Goal: Task Accomplishment & Management: Manage account settings

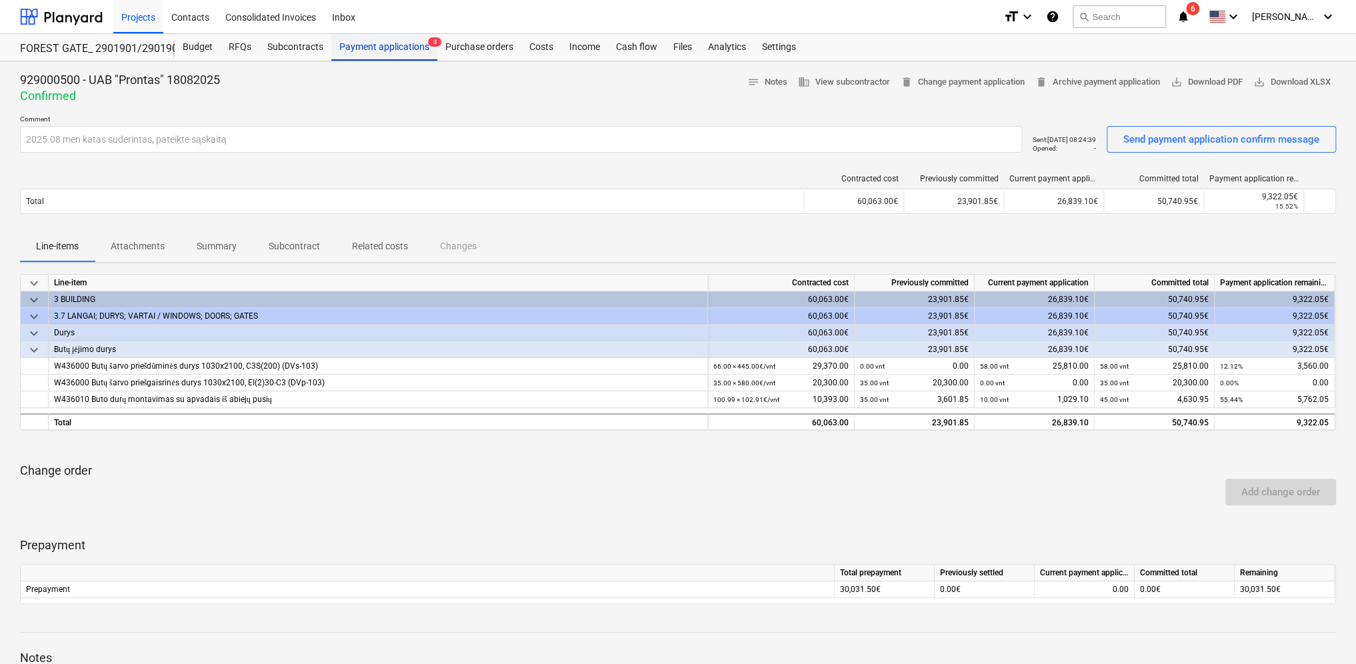
click at [375, 47] on div "Payment applications 3" at bounding box center [384, 47] width 106 height 27
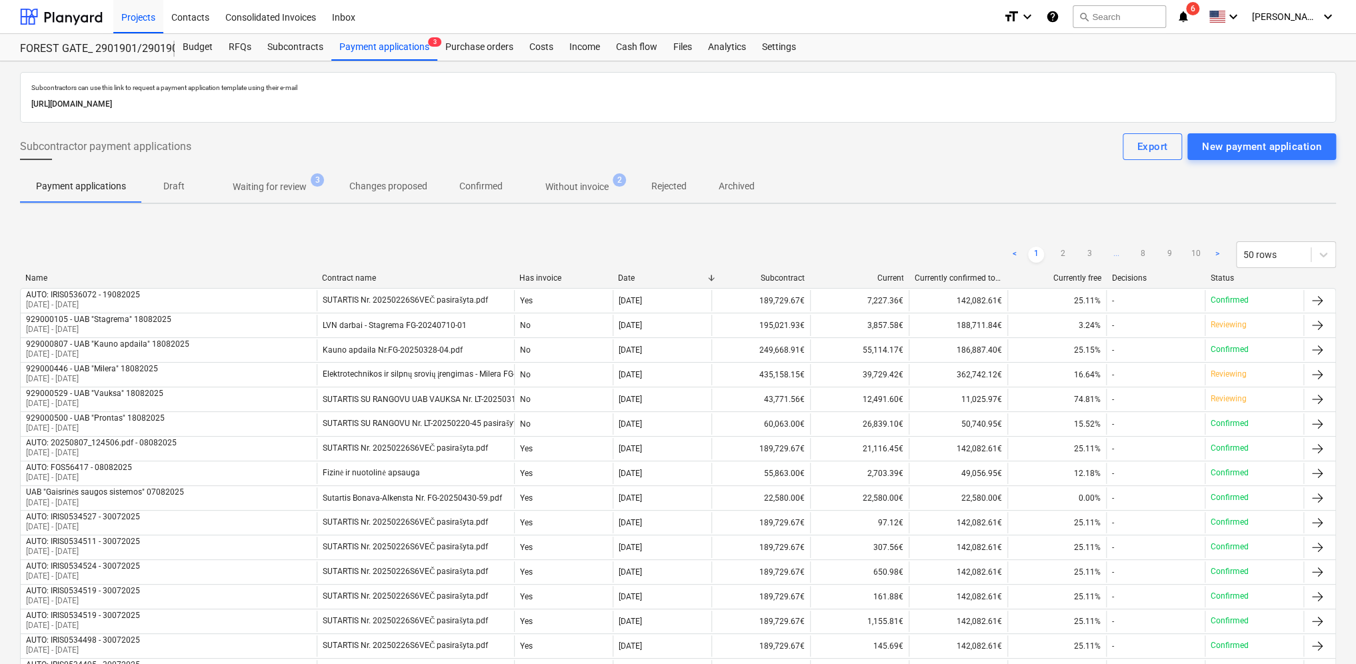
click at [280, 187] on p "Waiting for review" at bounding box center [270, 187] width 74 height 14
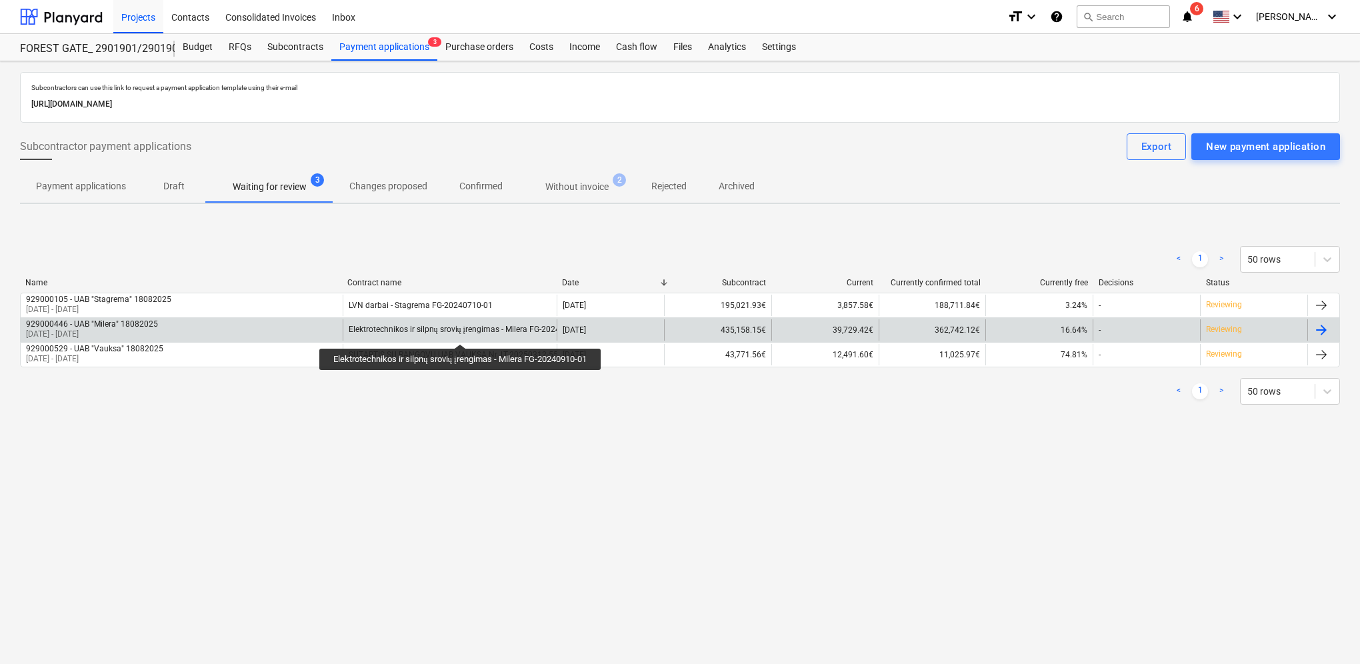
click at [463, 332] on div "Elektrotechnikos ir silpnų srovių įrengimas - Milera FG-20240910-01" at bounding box center [469, 330] width 241 height 10
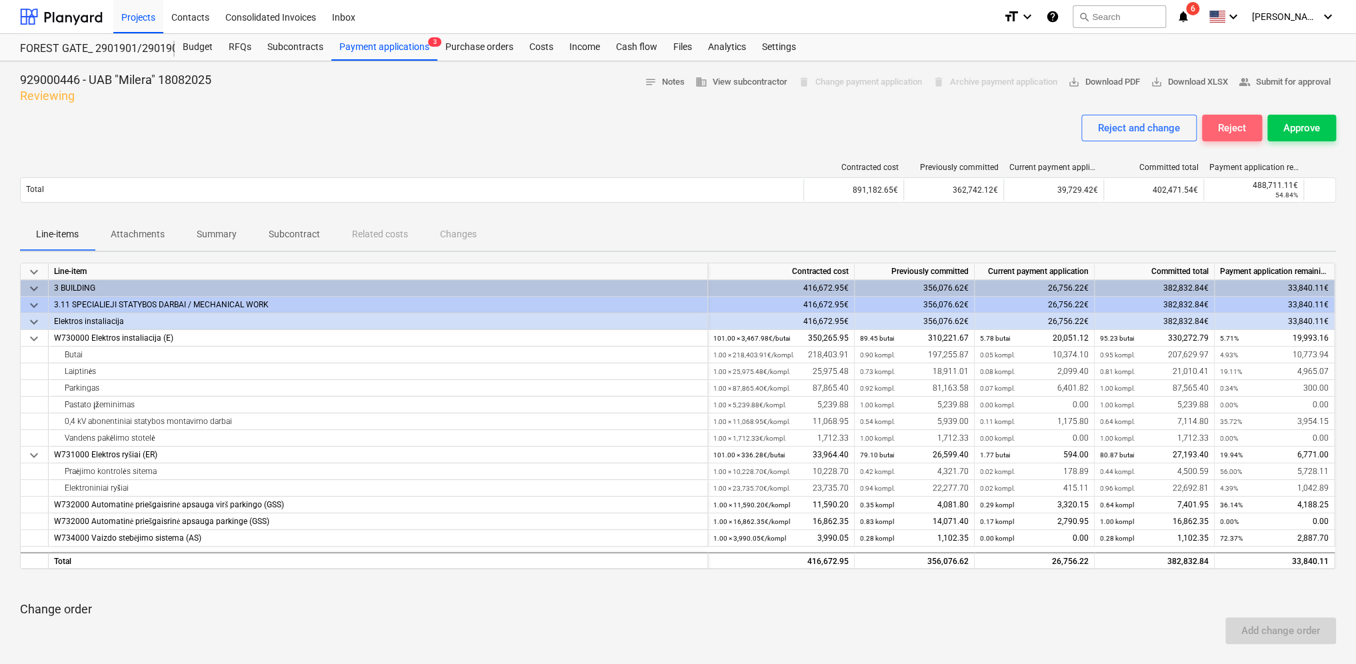
click at [1241, 126] on div "Reject" at bounding box center [1232, 127] width 28 height 17
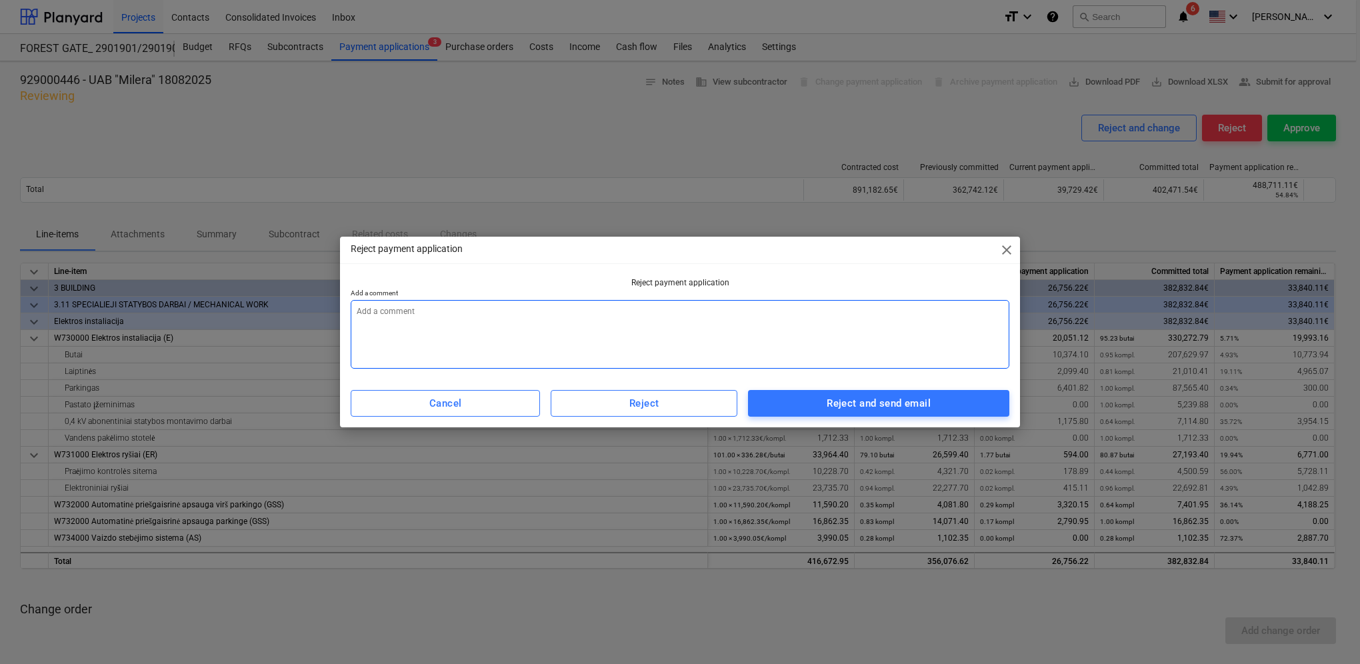
click at [446, 313] on textarea at bounding box center [680, 334] width 659 height 69
type textarea "x"
type textarea "A"
type textarea "x"
type textarea "Ak"
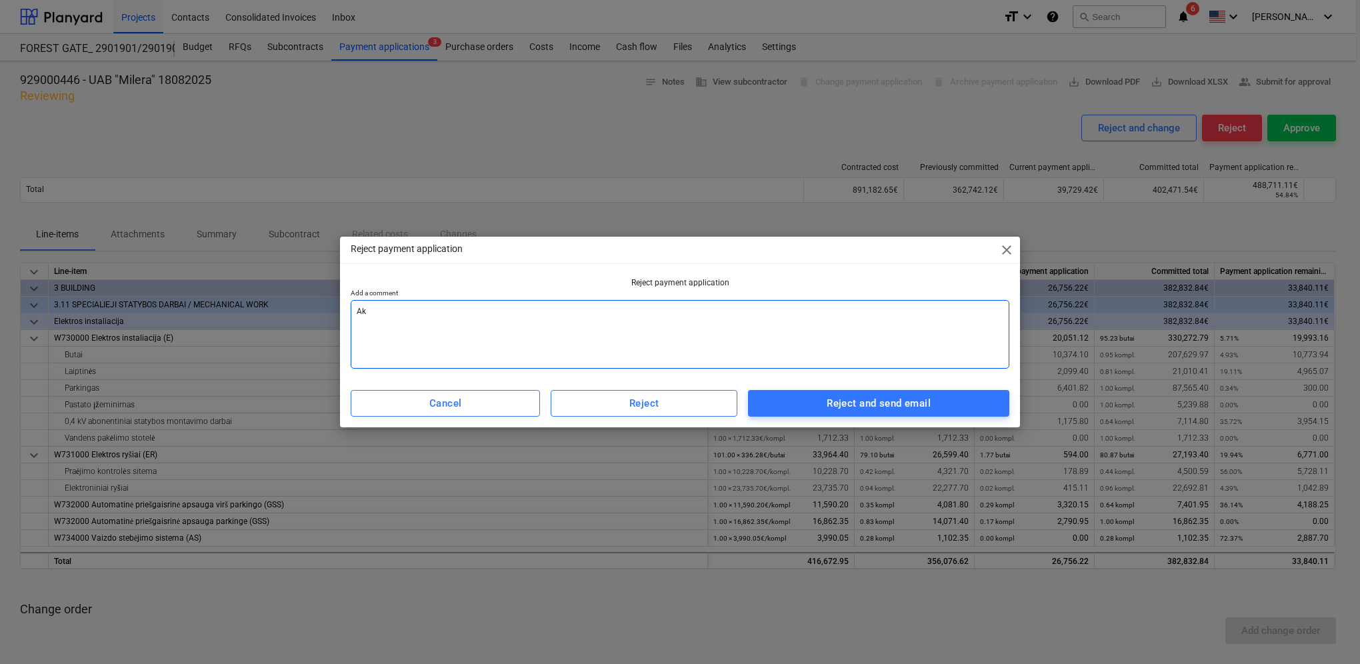
type textarea "x"
type textarea "Akt"
type textarea "x"
type textarea "Akta"
type textarea "x"
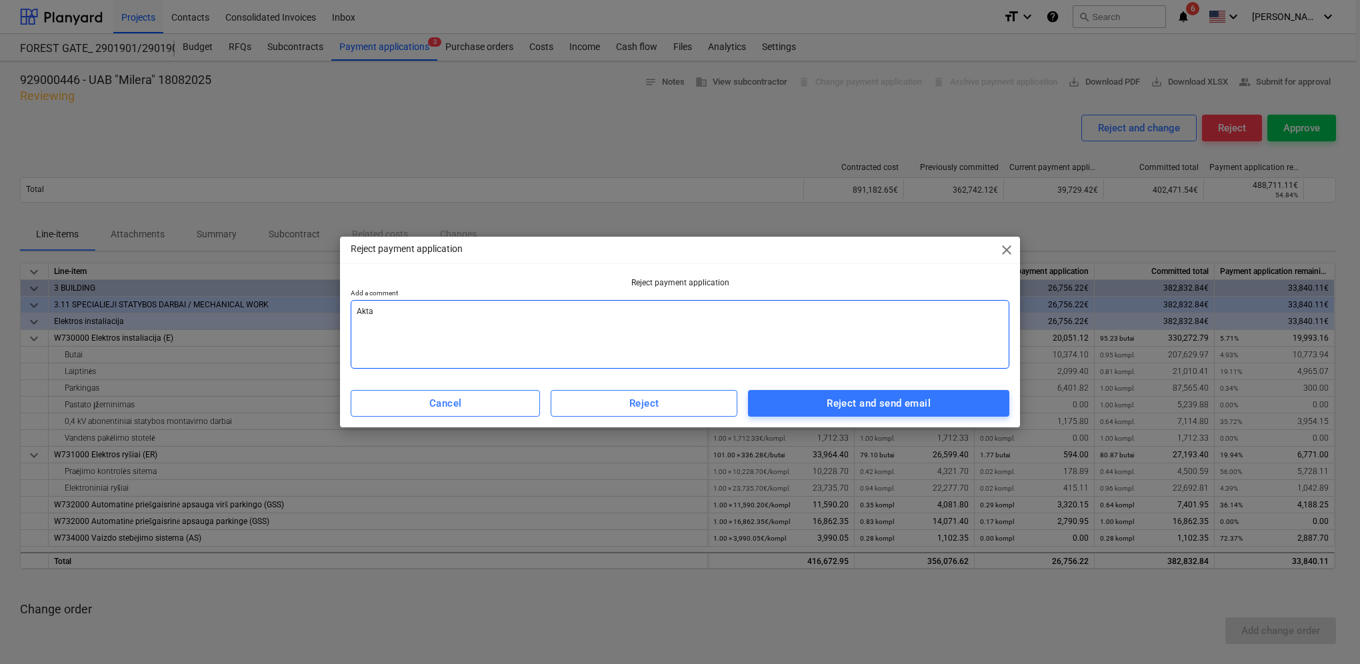
type textarea "Aktas"
type textarea "x"
type textarea "Aktas"
type textarea "x"
type textarea "Aktas a"
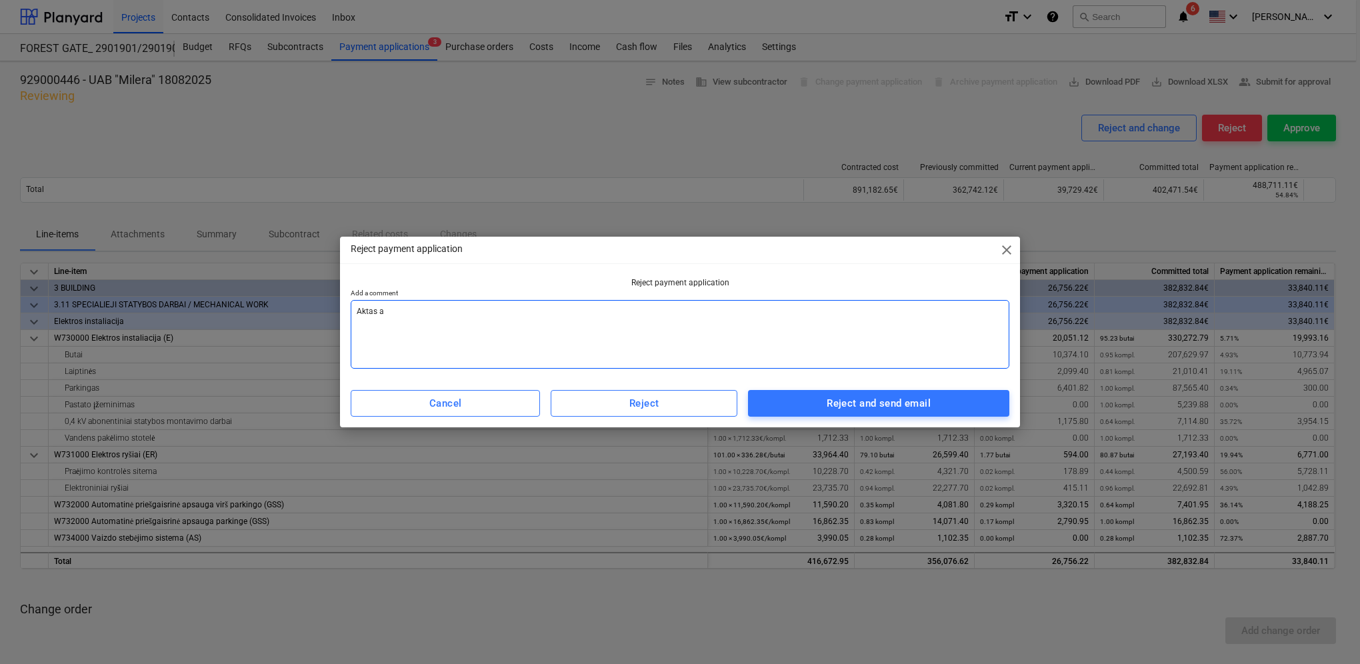
type textarea "x"
type textarea "Aktas at"
type textarea "x"
type textarea "Aktas atm"
type textarea "x"
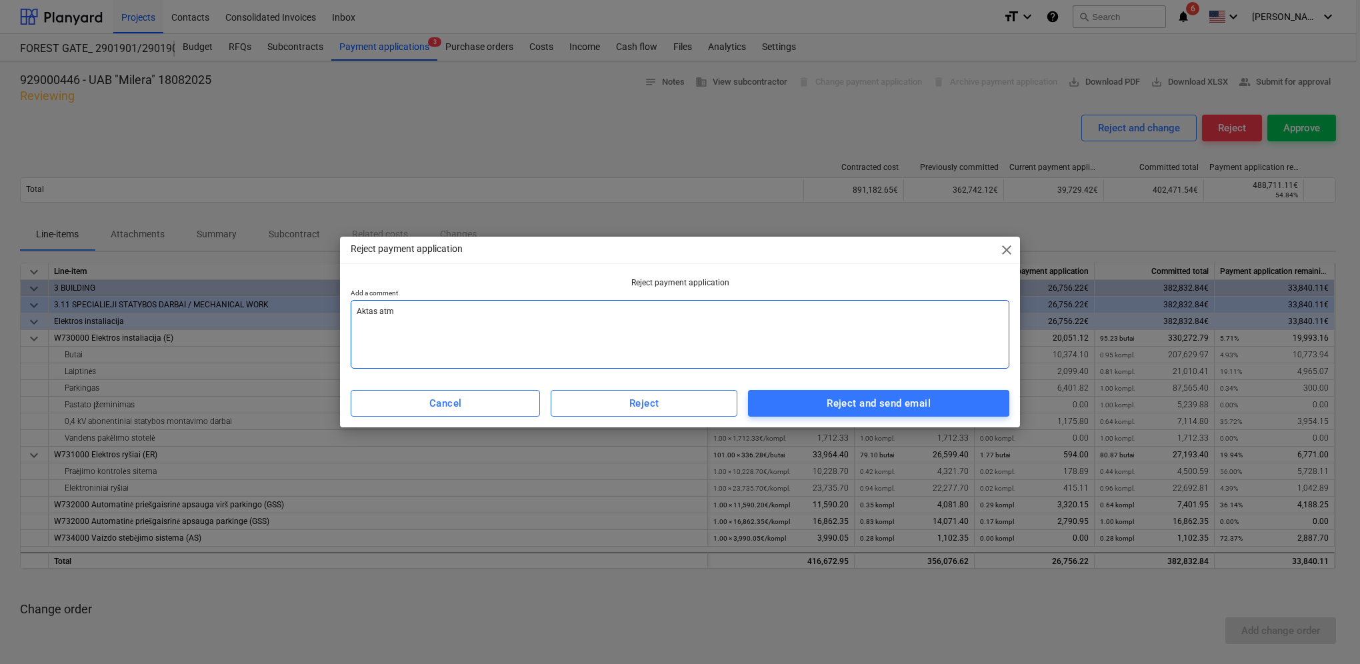
type textarea "Aktas atme"
type textarea "x"
type textarea "Aktas atmes"
type textarea "x"
type textarea "Aktas atmest"
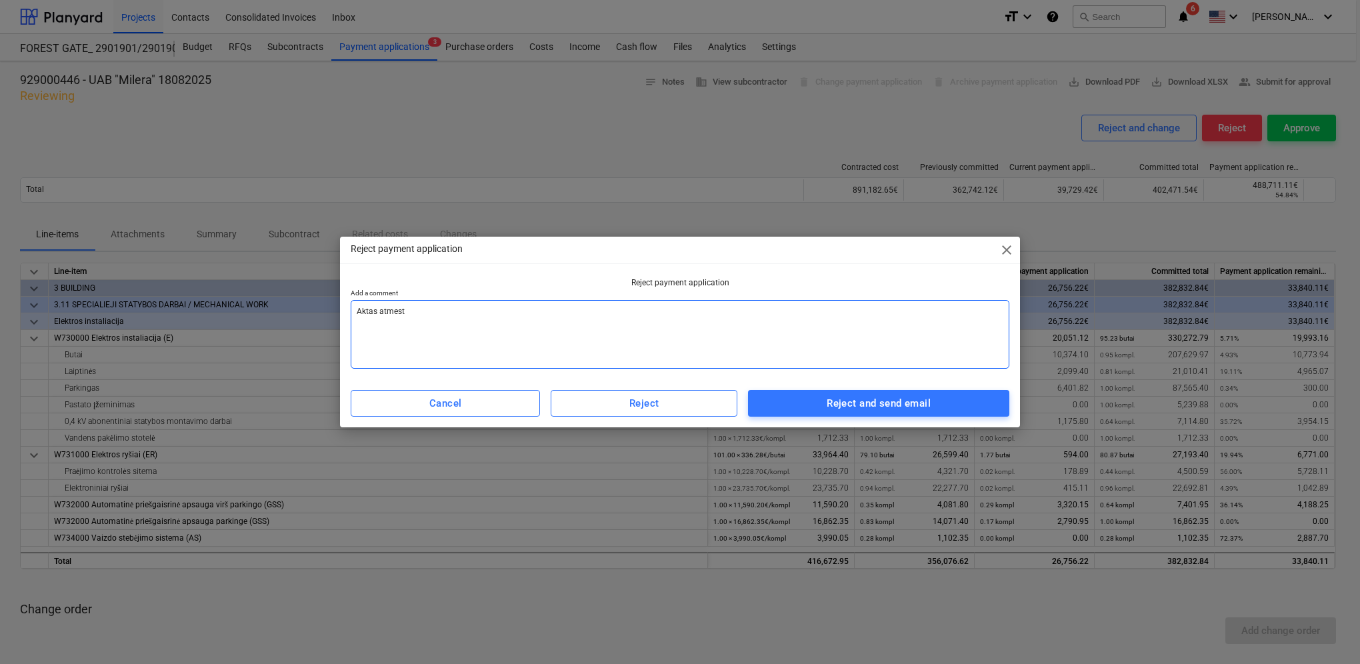
type textarea "x"
type textarea "Aktas atmesta"
type textarea "x"
type textarea "Aktas atmestas"
type textarea "x"
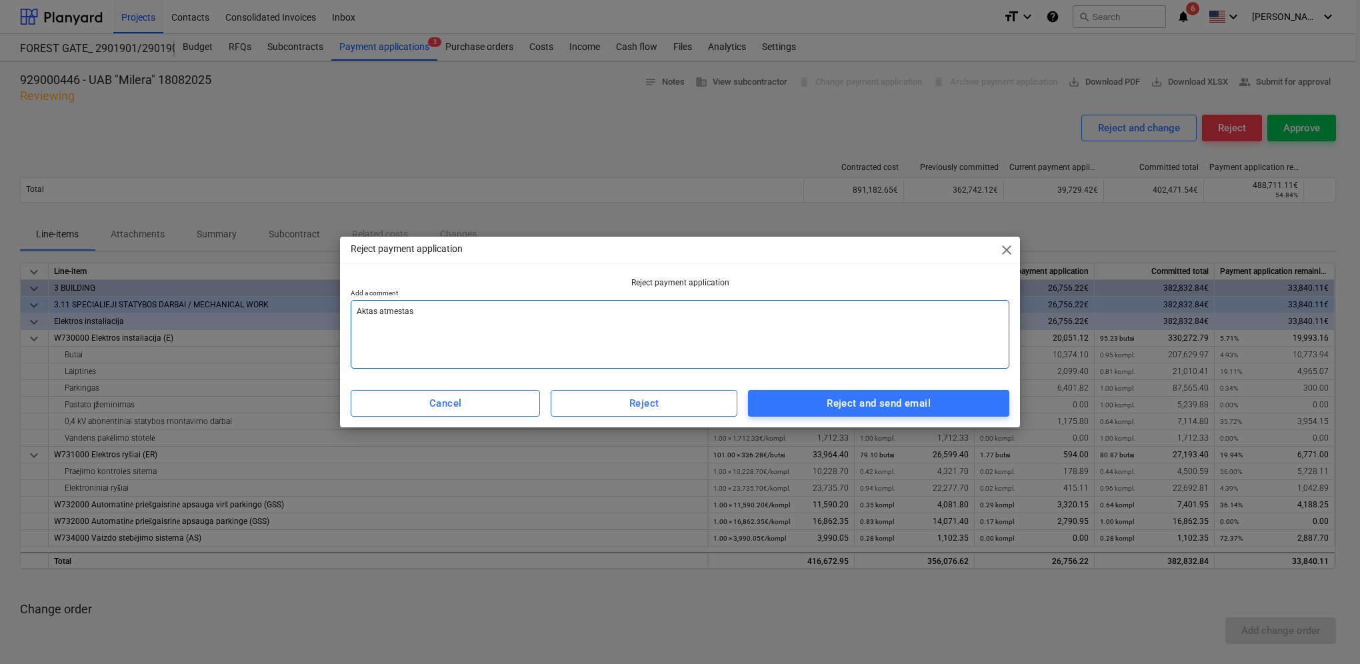
type textarea "Aktas atmestas"
type textarea "x"
type textarea "Aktas atmestas n"
type textarea "x"
type textarea "Aktas atmestas ne"
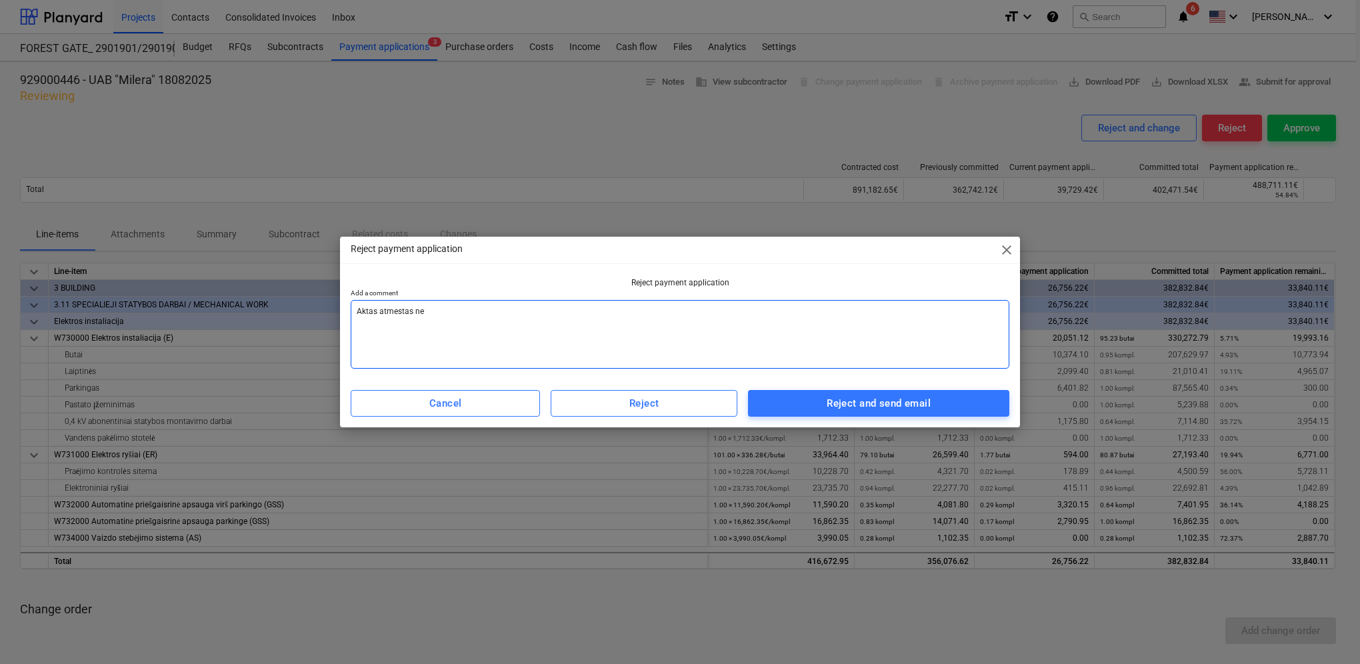
type textarea "x"
type textarea "Aktas atmestas net"
type textarea "x"
type textarea "Aktas atmestas nete"
type textarea "x"
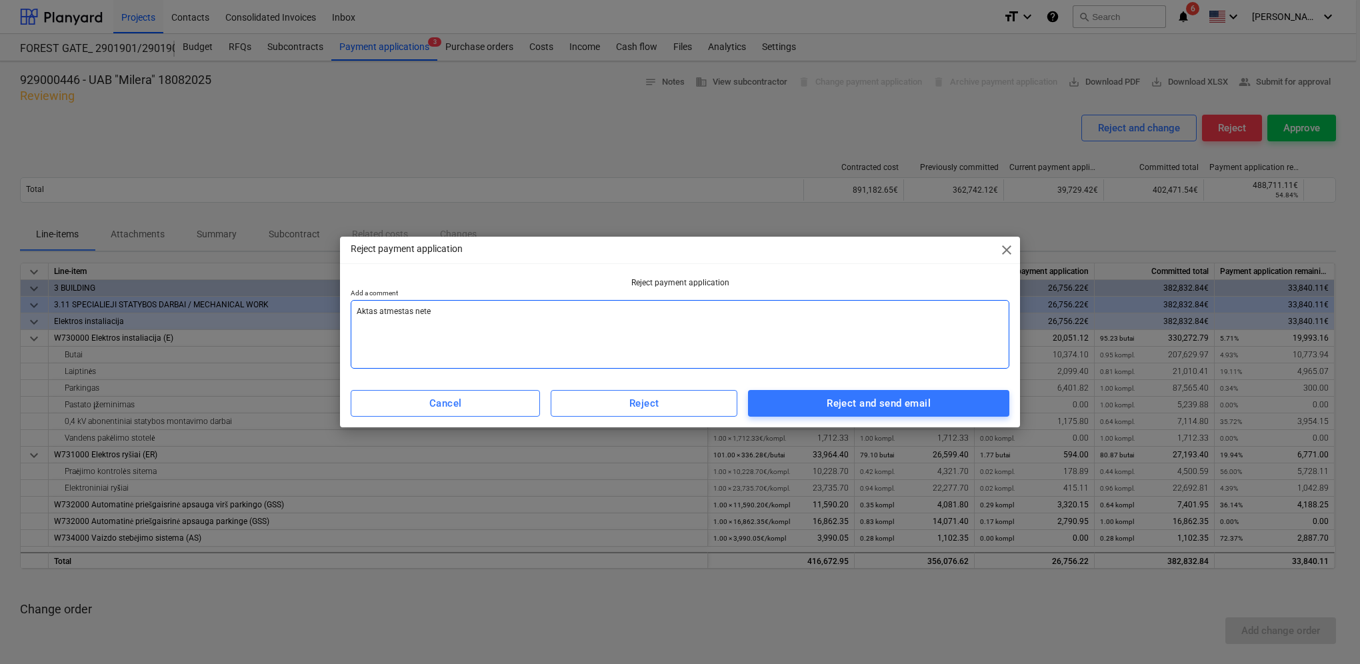
type textarea "Aktas atmestas netei"
type textarea "x"
type textarea "Aktas atmestas neteis"
type textarea "x"
type textarea "Aktas atmestas neteisi"
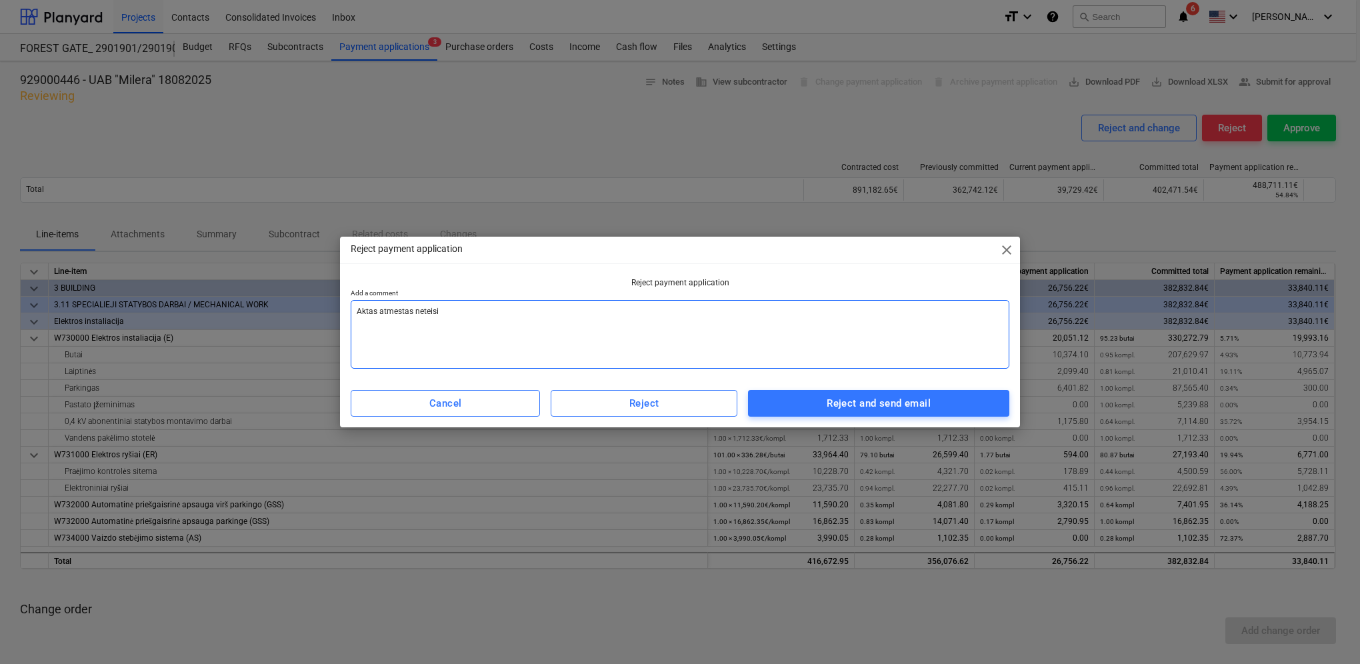
type textarea "x"
type textarea "Aktas atmestas neteisin"
type textarea "x"
type textarea "Aktas atmestas neteising"
type textarea "x"
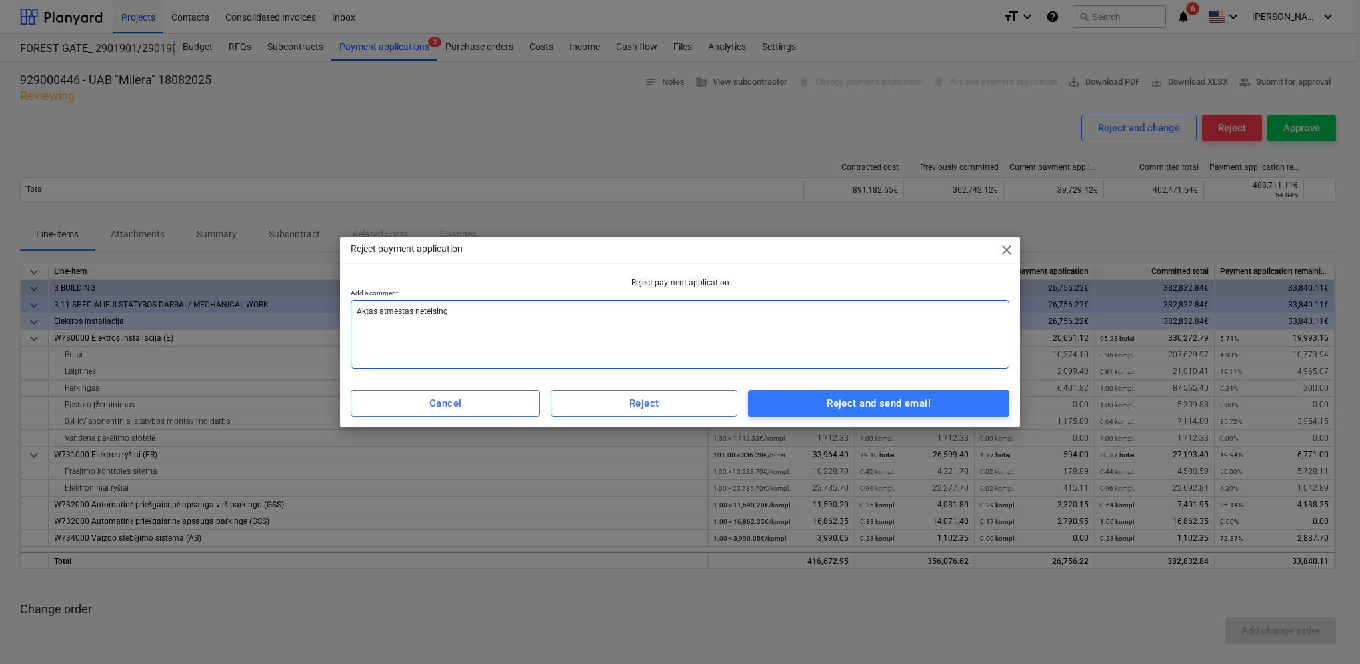
type textarea "Aktas atmestas neteisinga"
type textarea "x"
type textarea "Aktas atmestas neteisingai"
type textarea "x"
type textarea "Aktas atmestas neteisingai"
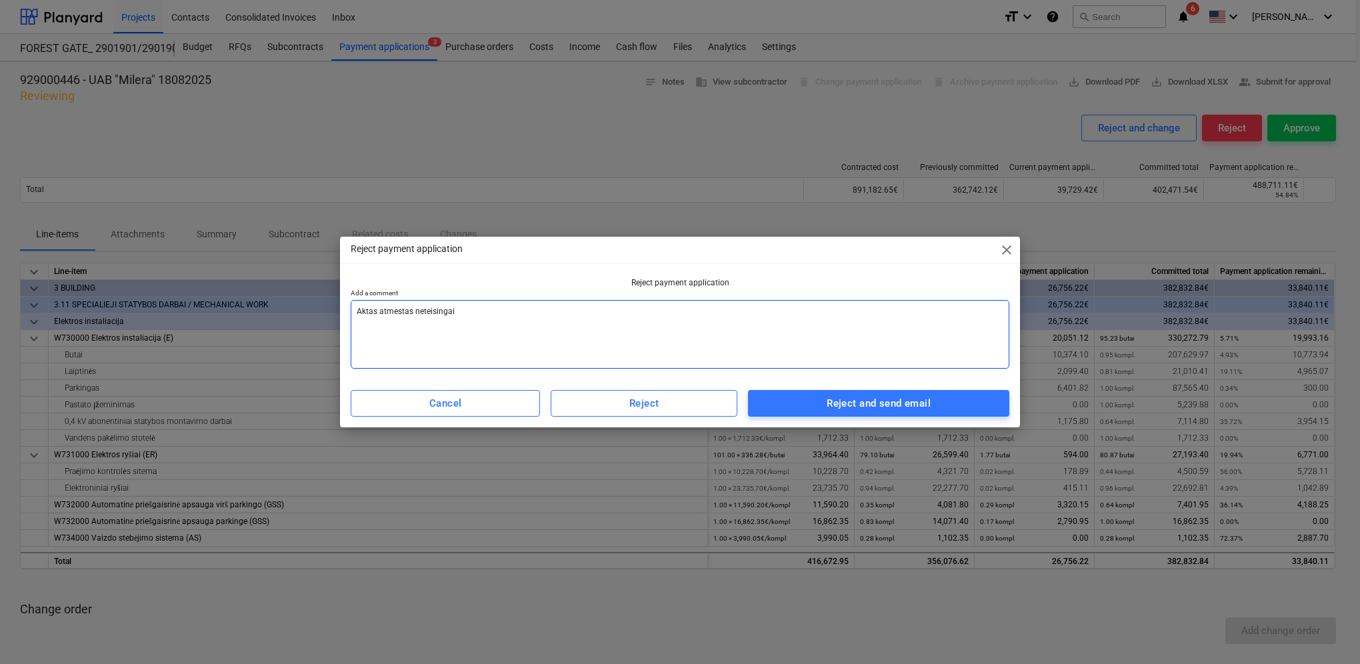
type textarea "x"
type textarea "Aktas atmestas neteisingai s"
type textarea "x"
type textarea "Aktas atmestas neteisingai su"
type textarea "x"
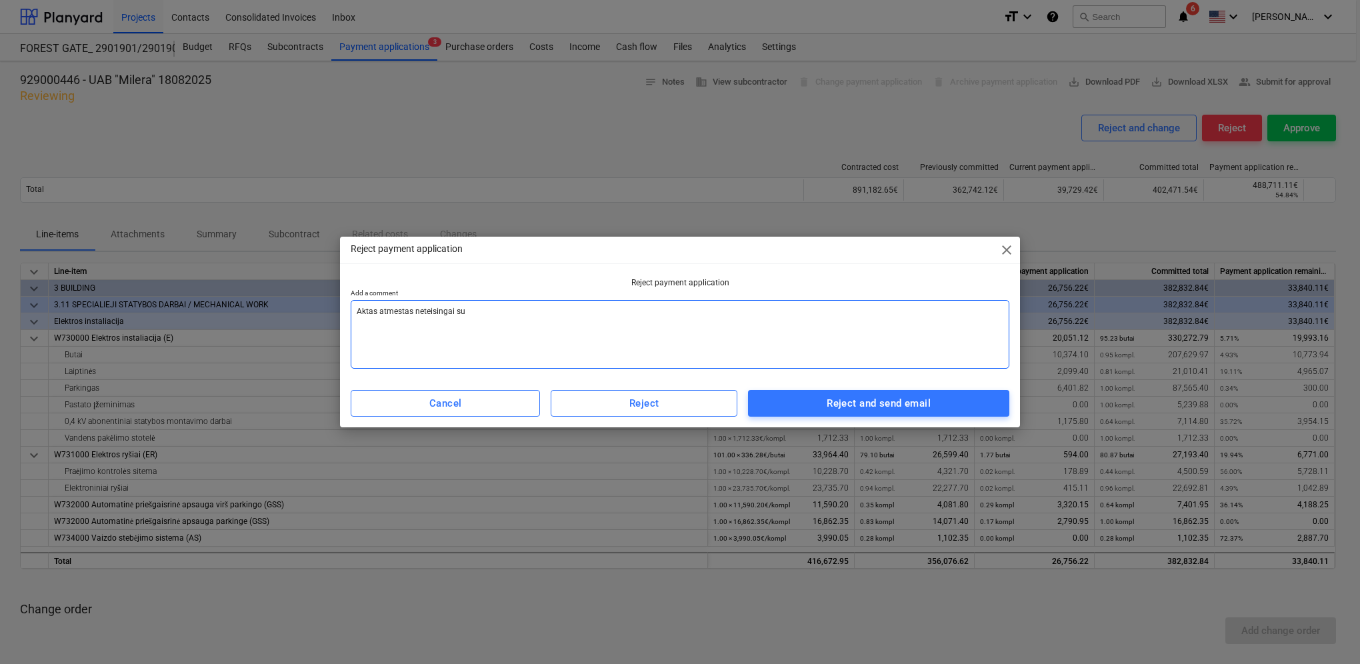
type textarea "Aktas atmestas neteisingai suv"
type textarea "x"
type textarea "Aktas atmestas neteisingai suve"
type textarea "x"
type textarea "Aktas atmestas neteisingai suves"
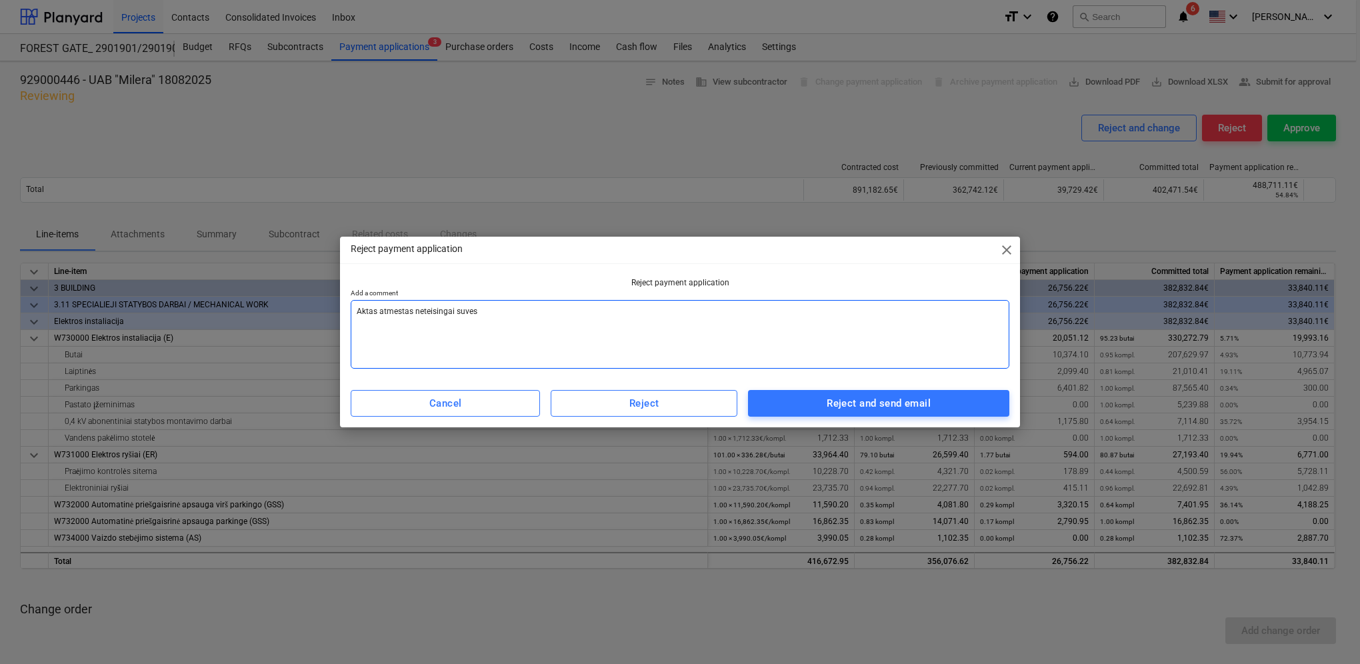
type textarea "x"
type textarea "Aktas atmestas neteisingai suvesk"
type textarea "x"
type textarea "Aktas atmestas neteisingai suveski"
type textarea "x"
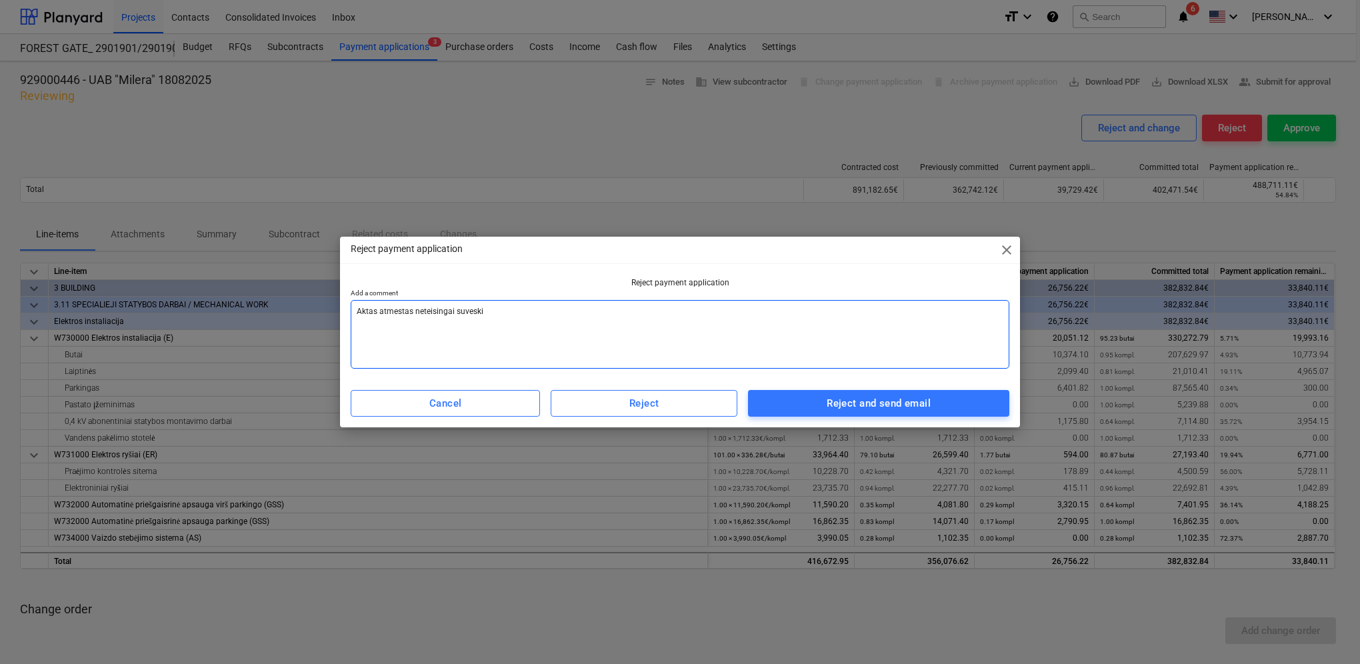
type textarea "Aktas atmestas neteisingai suveski"
type textarea "x"
type textarea "Aktas atmestas neteisingai suveski k"
type textarea "x"
type textarea "Aktas atmestas neteisingai suveski ki"
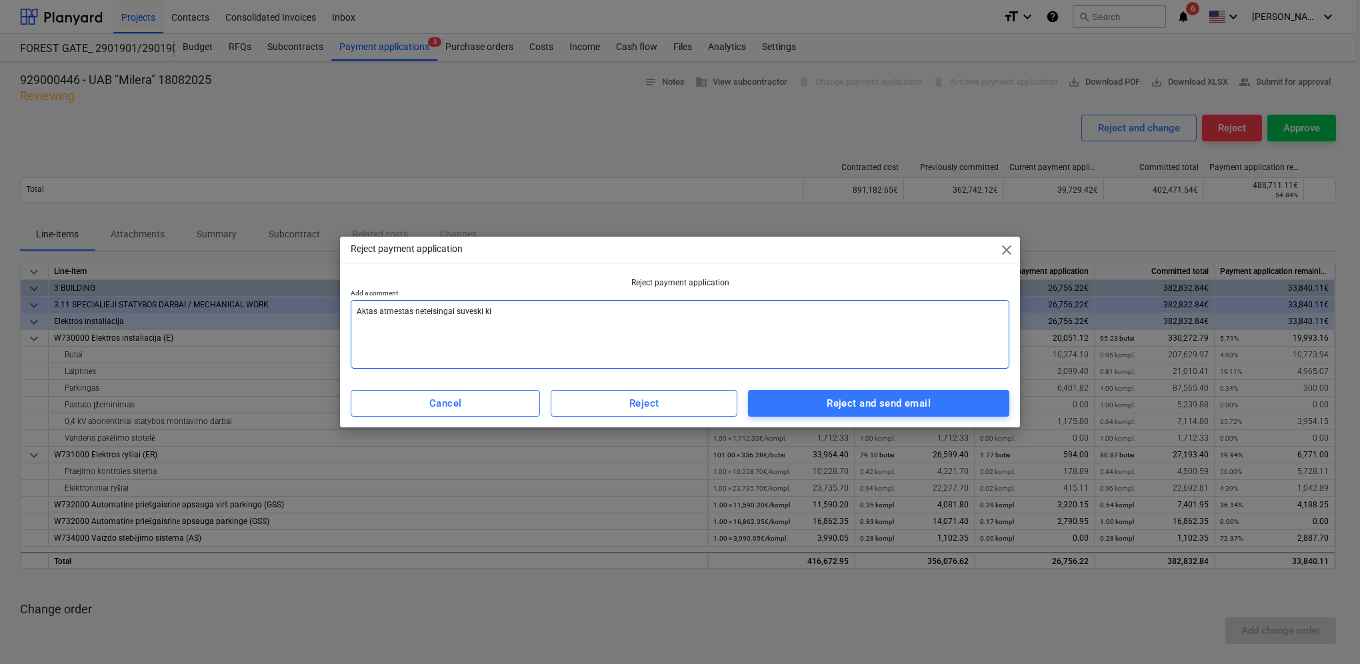
type textarea "x"
type textarea "Aktas atmestas neteisingai suveski kie"
type textarea "x"
type textarea "Aktas atmestas neteisingai suveski kiek"
type textarea "x"
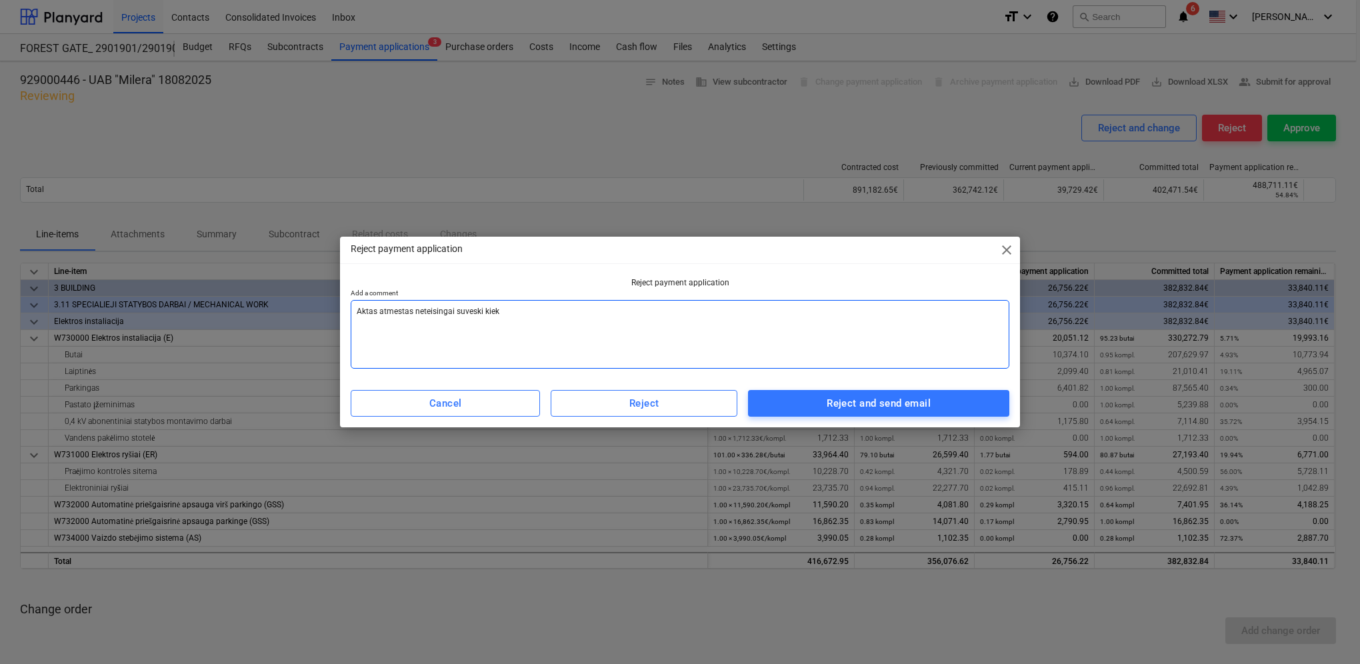
type textarea "Aktas atmestas neteisingai suveski kieki"
type textarea "x"
type textarea "Aktas atmestas neteisingai suveski kiekia"
type textarea "x"
type textarea "Aktas atmestas neteisingai suveski kiekiai"
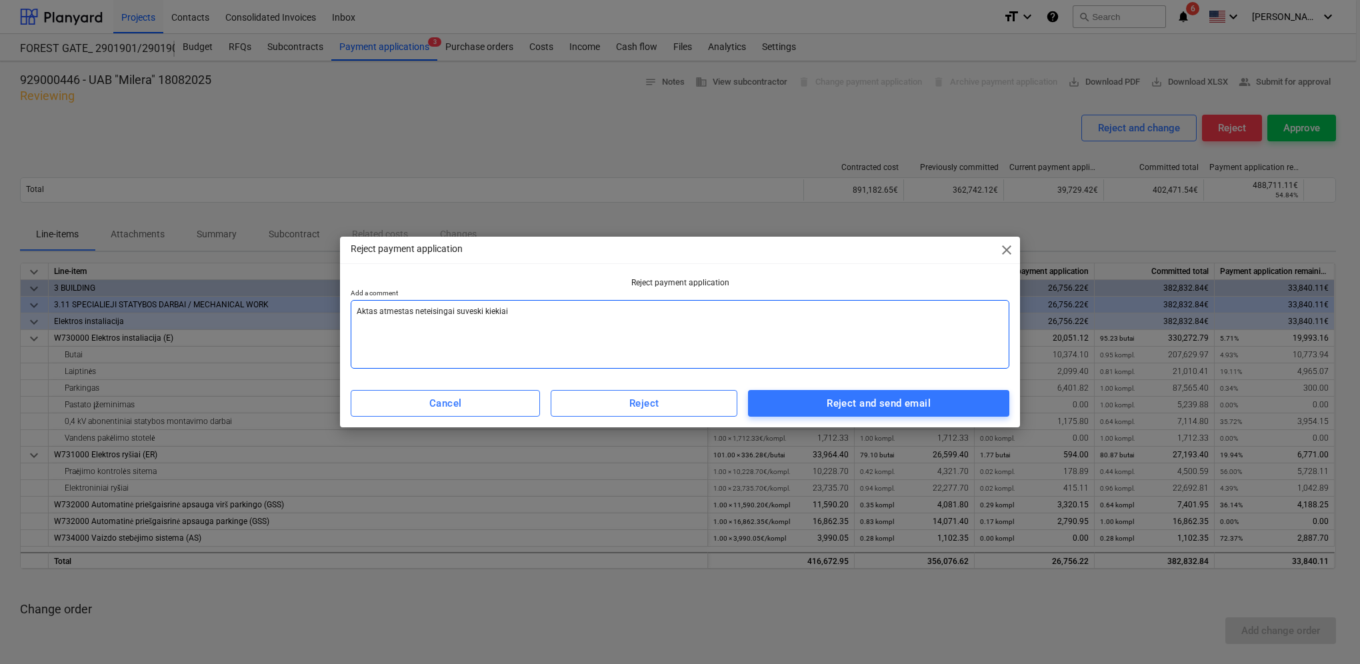
type textarea "x"
type textarea "Aktas atmestas neteisingai suveski kiekiai,"
type textarea "x"
type textarea "Aktas atmestas neteisingai suveski kiekiai,"
type textarea "x"
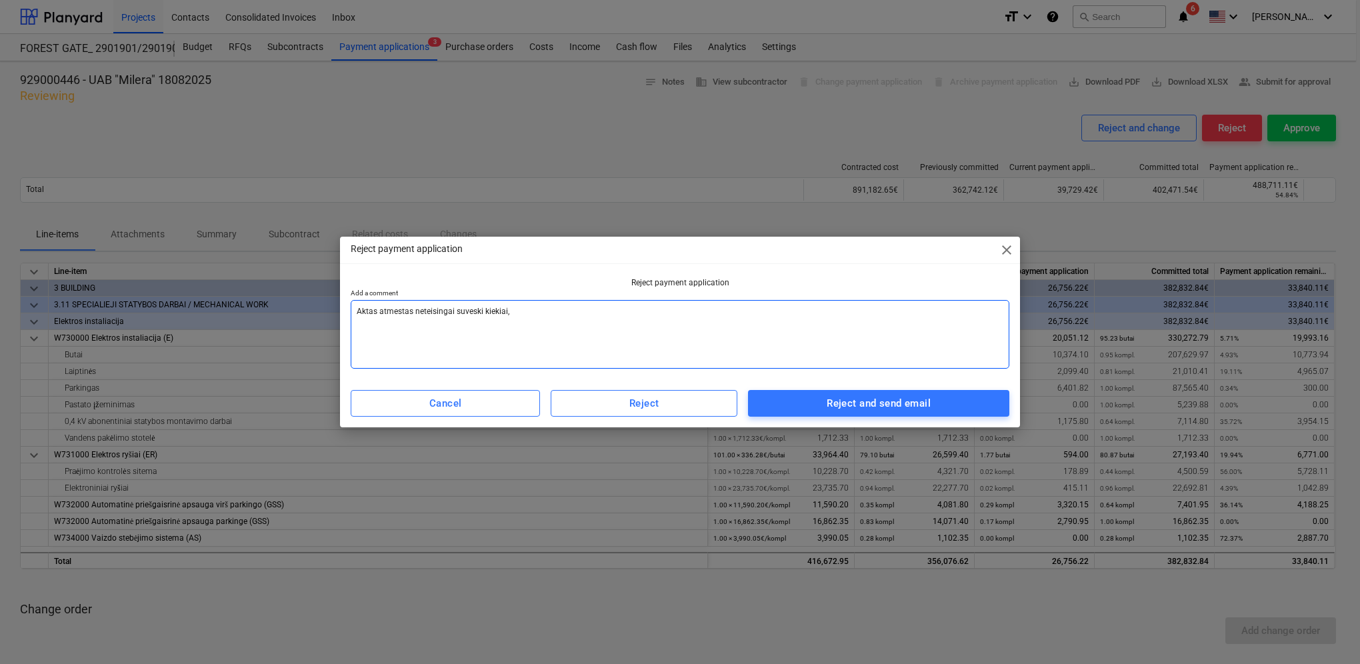
type textarea "Aktas atmestas neteisingai suveski kiekiai, s"
type textarea "x"
type textarea "Aktas atmestas neteisingai suveski kiekiai, su"
type textarea "x"
type textarea "Aktas atmestas neteisingai suveski kiekiai, sus"
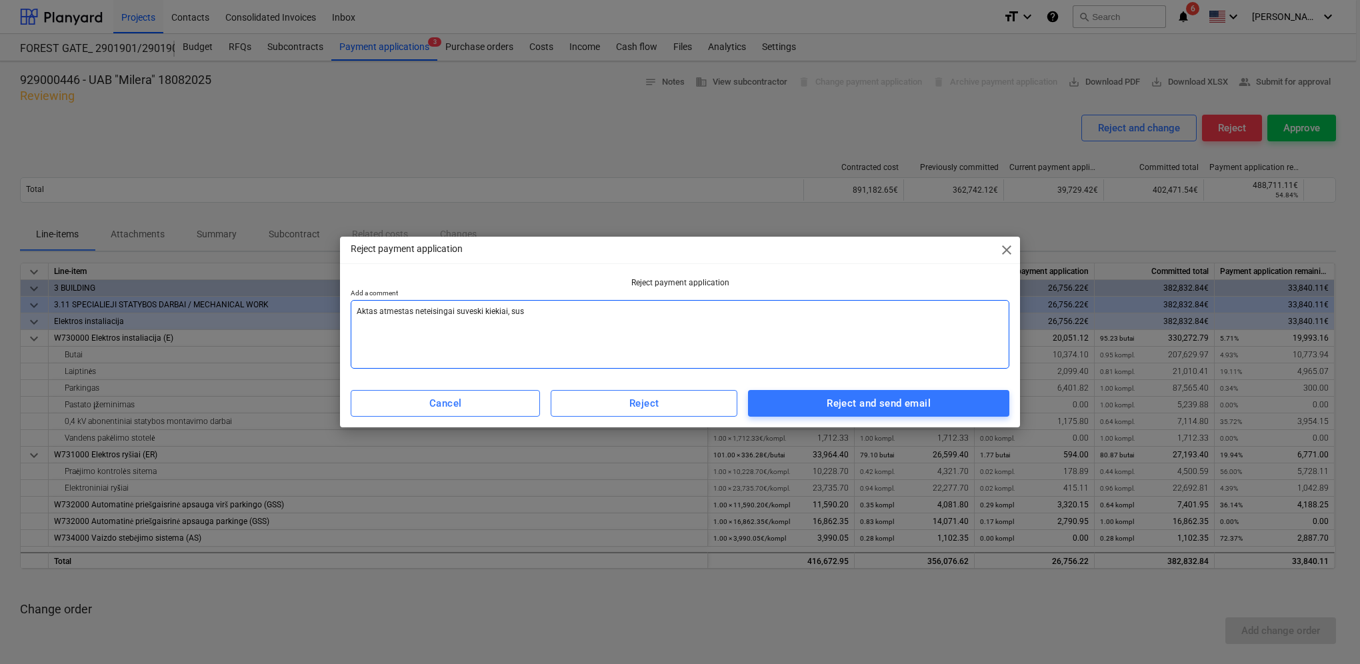
type textarea "x"
type textarea "Aktas atmestas neteisingai suveski kiekiai, susi"
type textarea "x"
type textarea "Aktas atmestas neteisingai suveski kiekiai, susid"
type textarea "x"
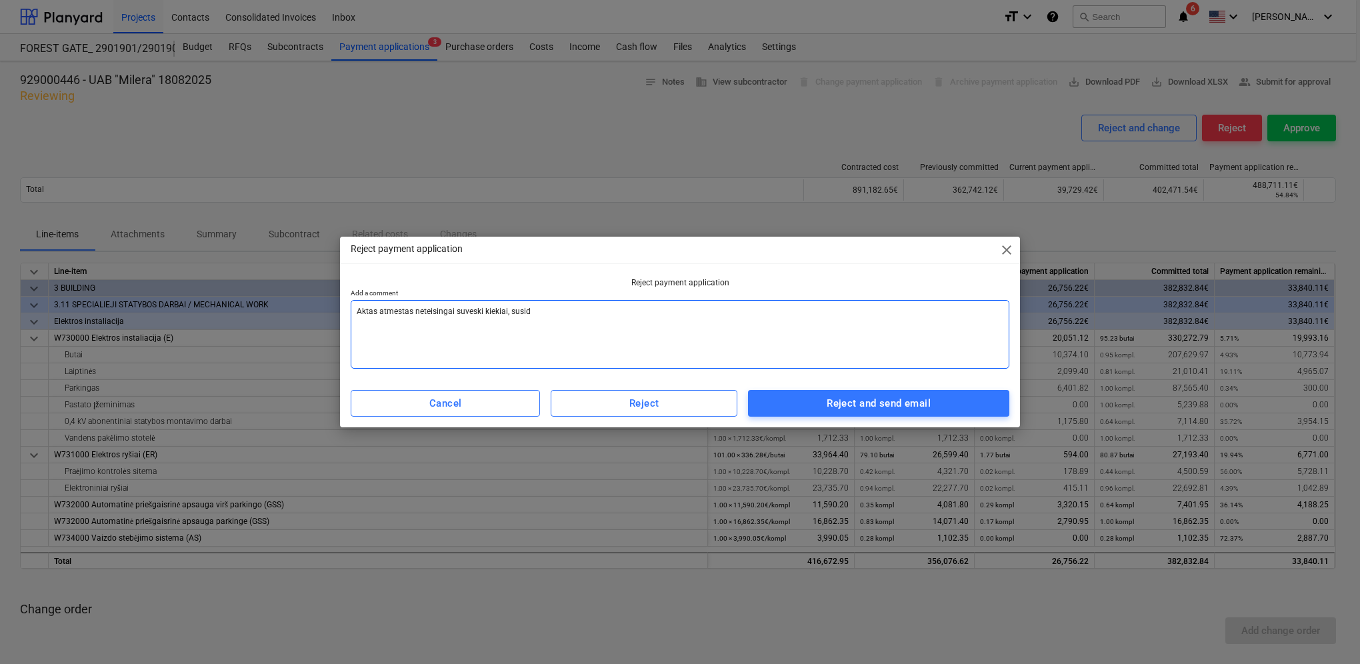
type textarea "Aktas atmestas neteisingai suveski kiekiai, suside"
type textarea "x"
type textarea "Aktas atmestas neteisingai suveski kiekiai, susider"
type textarea "x"
type textarea "Aktas atmestas neteisingai suveski kiekiai, susideri"
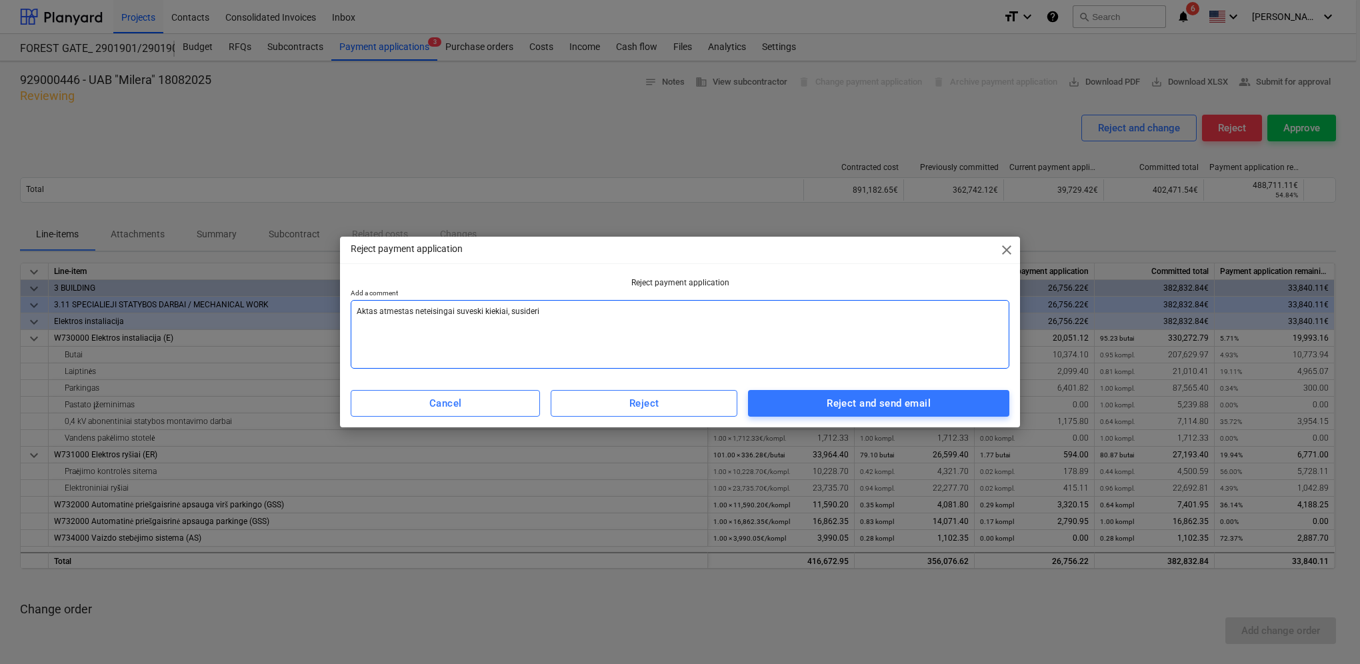
type textarea "x"
type textarea "Aktas atmestas neteisingai suveski kiekiai, susiderin"
type textarea "x"
type textarea "Aktas atmestas neteisingai suveski kiekiai, susiderint"
type textarea "x"
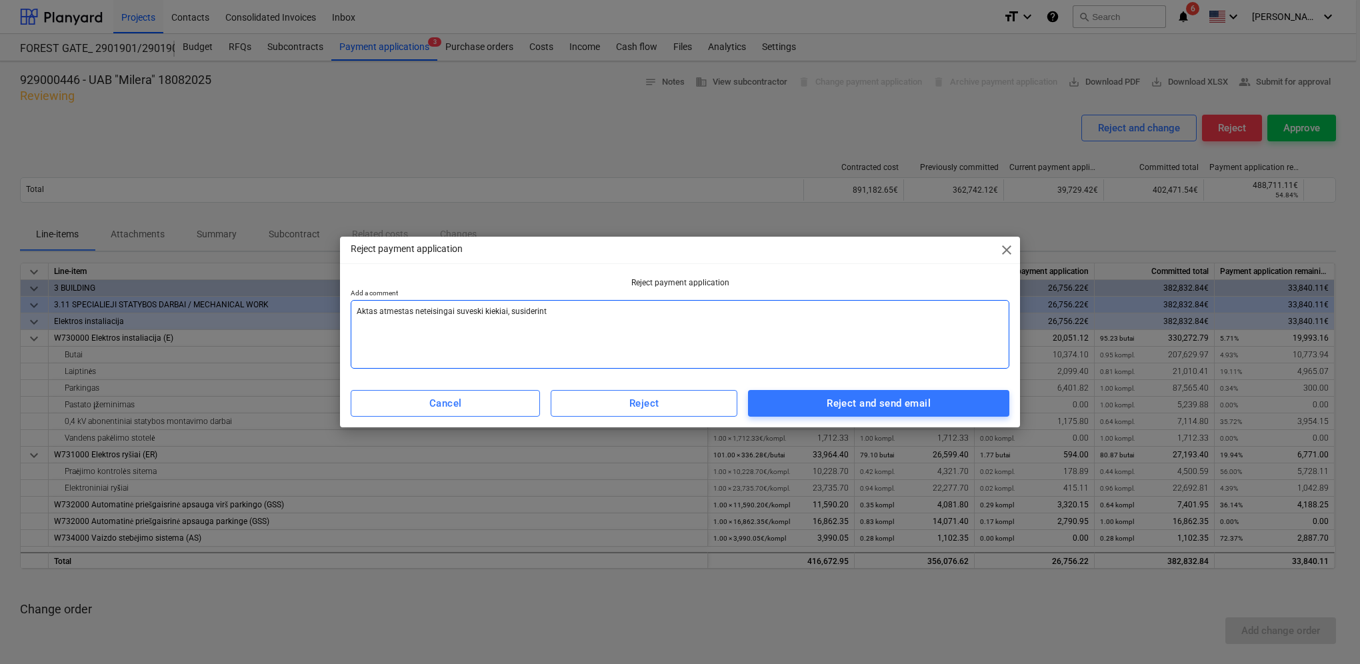
type textarea "Aktas atmestas neteisingai suveski kiekiai, susiderinti"
type textarea "x"
type textarea "Aktas atmestas neteisingai suveski kiekiai, susiderinti"
type textarea "x"
type textarea "Aktas atmestas neteisingai suveski kiekiai, susiderinti n"
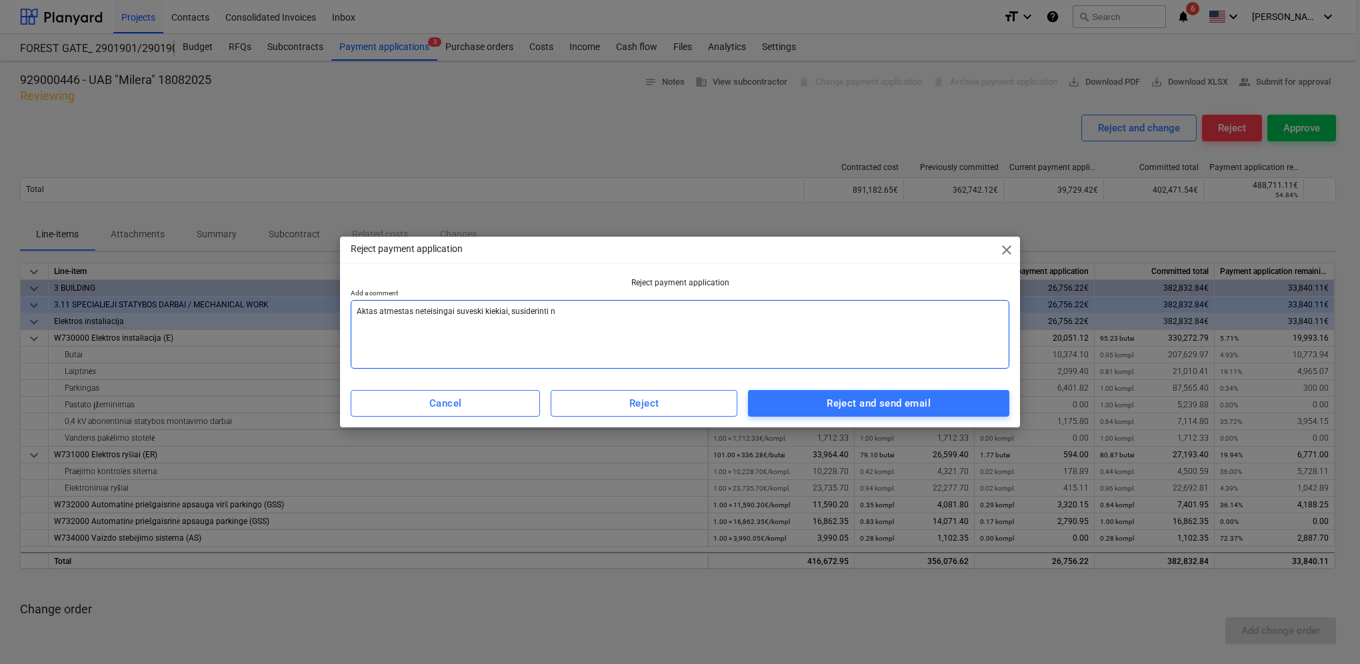
type textarea "x"
type textarea "Aktas atmestas neteisingai suveski kiekiai, susiderinti na"
type textarea "x"
type textarea "Aktas atmestas neteisingai suveski kiekiai, susiderinti nau"
type textarea "x"
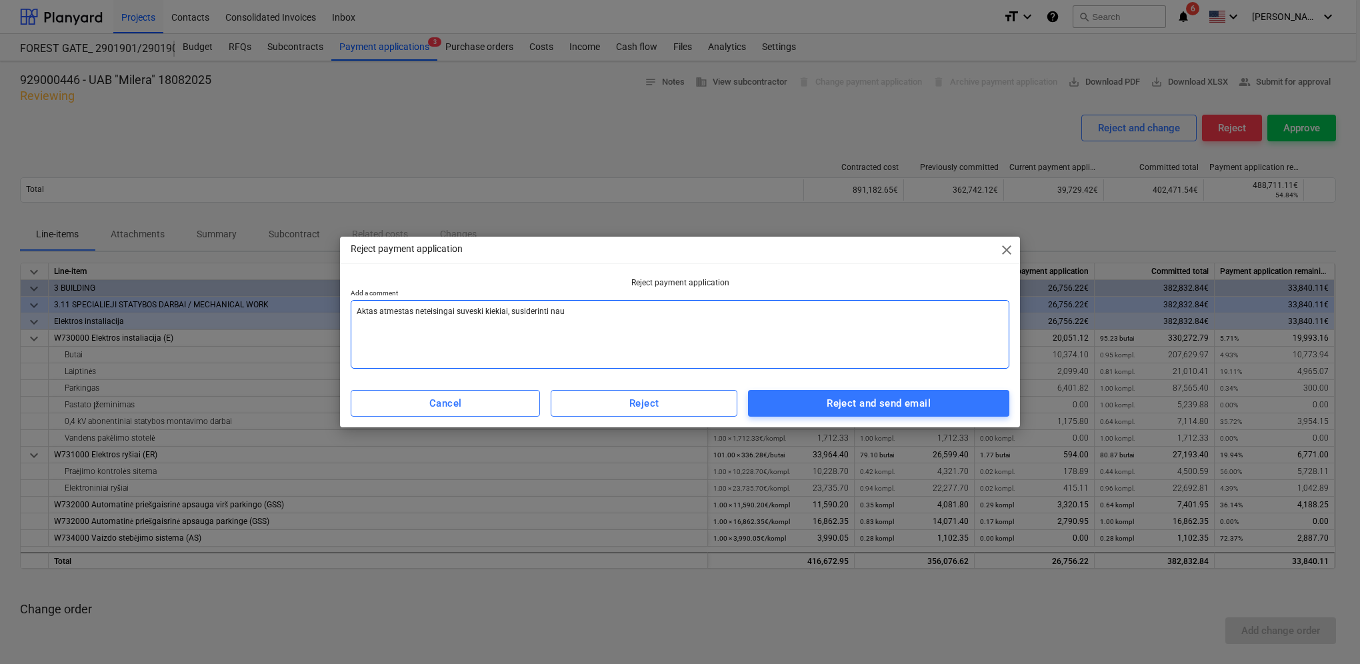
type textarea "Aktas atmestas neteisingai suveski kiekiai, susiderinti nauj"
type textarea "x"
type textarea "Aktas atmestas neteisingai suveski kiekiai, susiderinti nauja"
type textarea "x"
type textarea "Aktas atmestas neteisingai suveski kiekiai, susiderinti naujai"
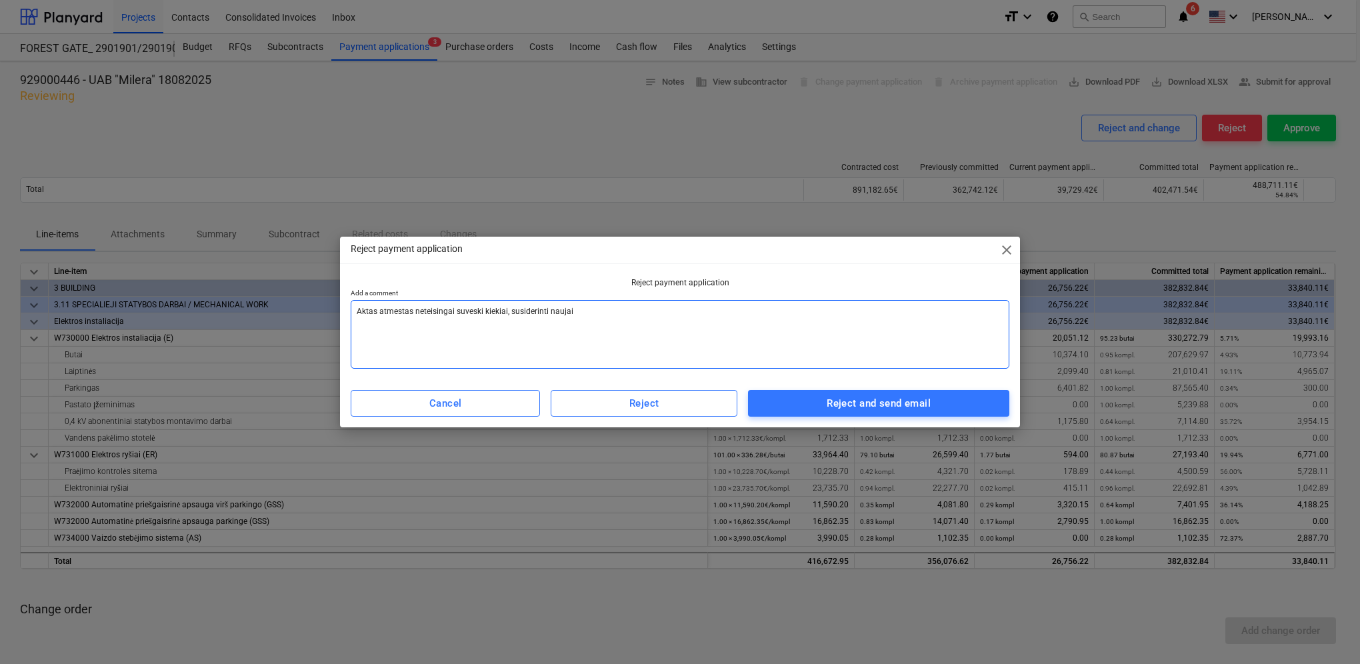
type textarea "x"
type textarea "Aktas atmestas neteisingai suveski kiekiai, susiderinti naujai"
type textarea "x"
type textarea "Aktas atmestas neteisingai suveski kiekiai, susiderinti naujai a"
type textarea "x"
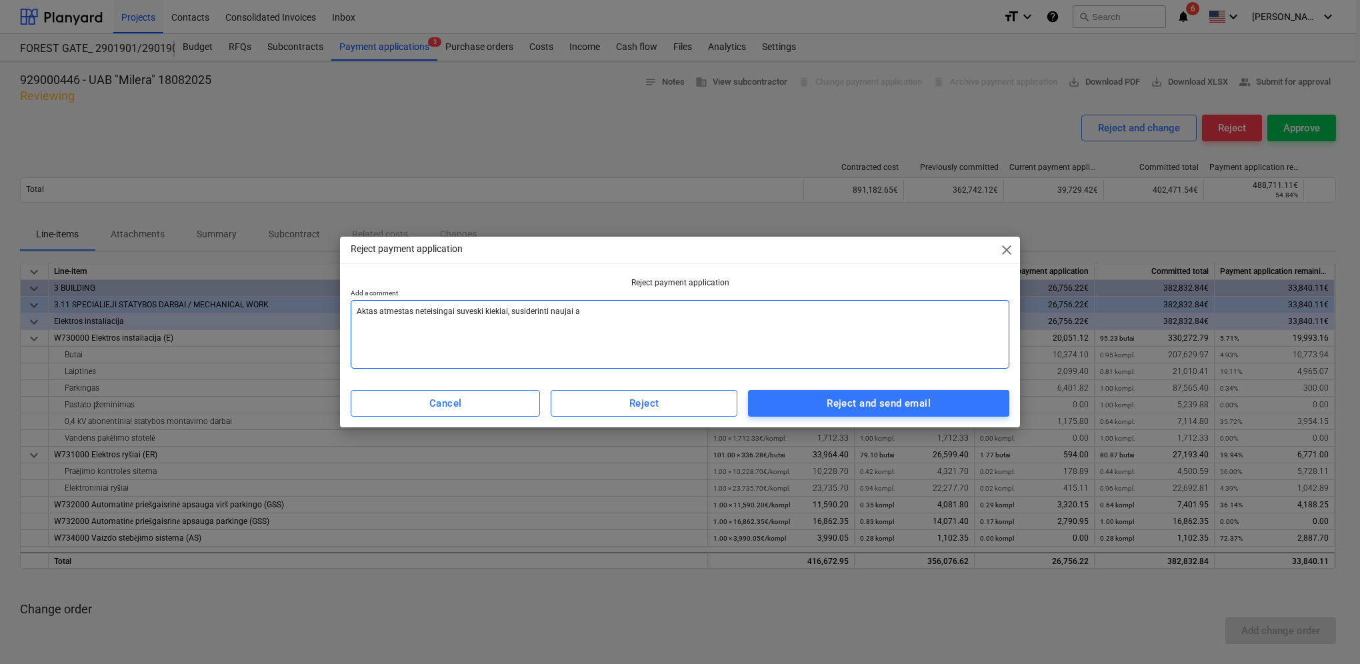
type textarea "Aktas atmestas neteisingai suveski kiekiai, susiderinti naujai at"
type textarea "x"
type textarea "Aktas atmestas neteisingai suveski kiekiai, susiderinti naujai atl"
type textarea "x"
type textarea "Aktas atmestas neteisingai suveski kiekiai, susiderinti naujai atli"
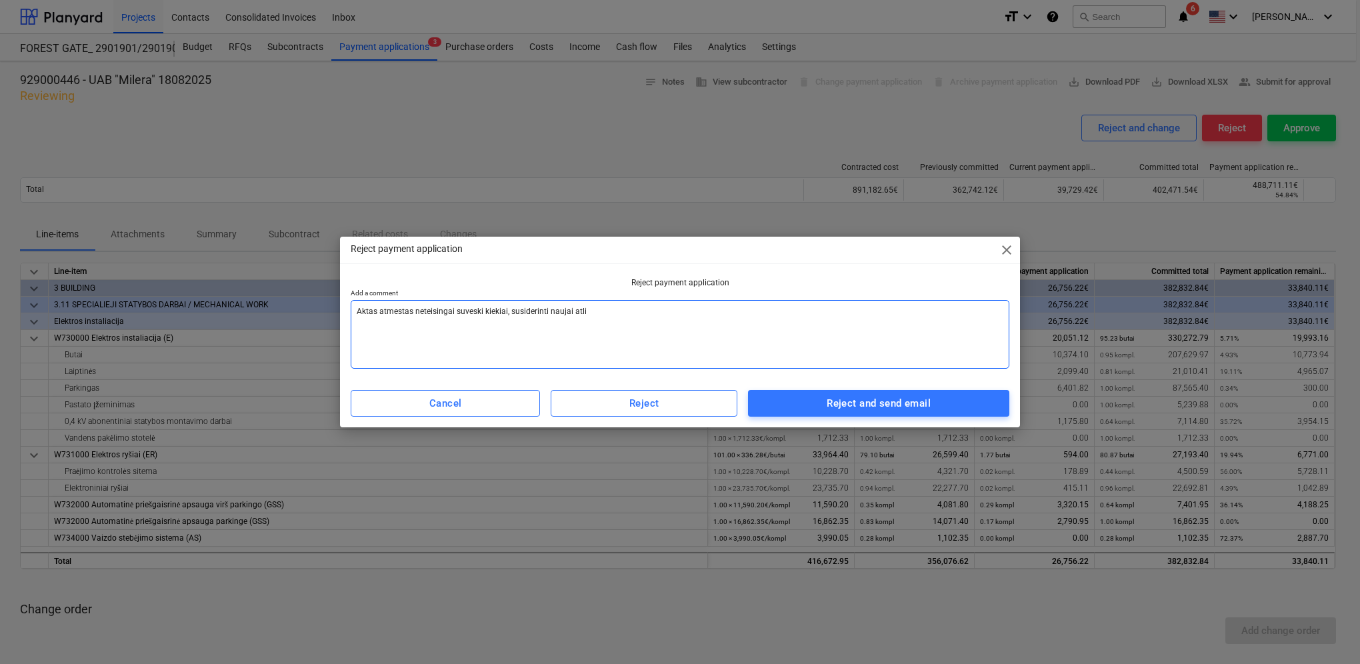
type textarea "x"
type textarea "Aktas atmestas neteisingai suveski kiekiai, susiderinti naujai atlie"
type textarea "x"
type textarea "Aktas atmestas neteisingai suveski kiekiai, susiderinti naujai atliek"
type textarea "x"
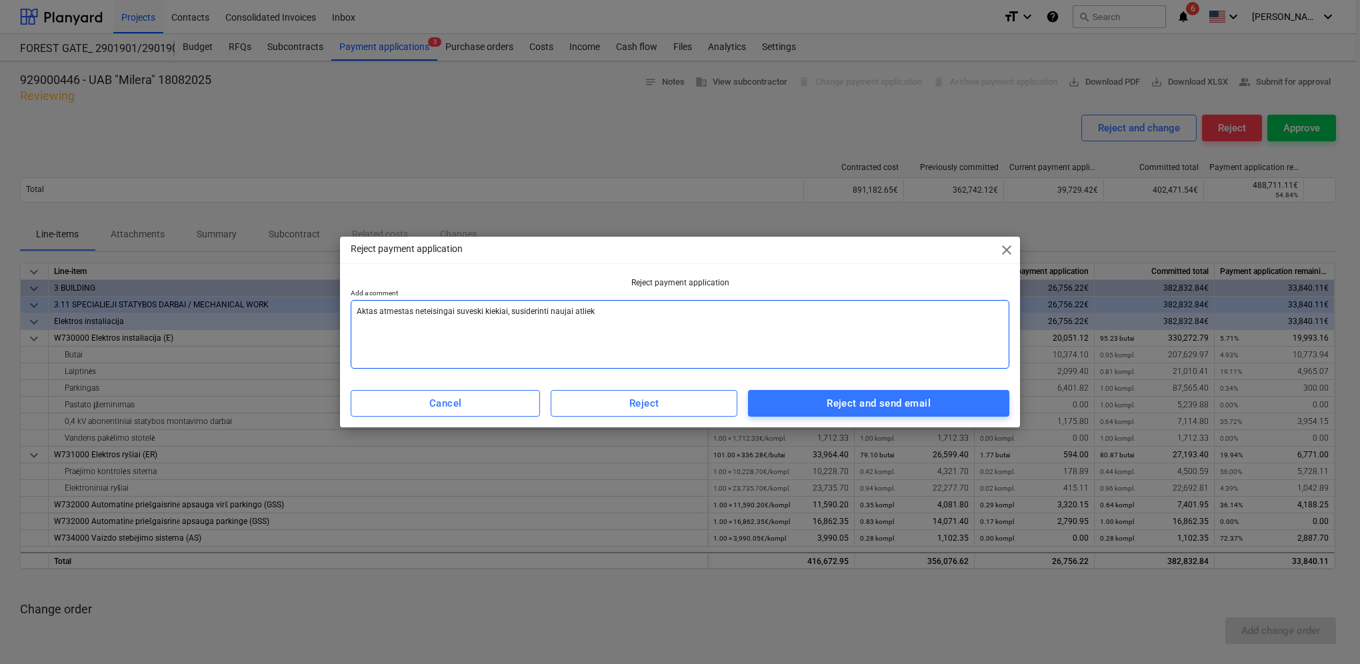
type textarea "Aktas atmestas neteisingai suveski kiekiai, susiderinti naujai atlieka"
type textarea "x"
type textarea "Aktas atmestas neteisingai suveski kiekiai, susiderinti naujai atliekam"
type textarea "x"
type textarea "Aktas atmestas neteisingai suveski kiekiai, susiderinti naujai atliekam7"
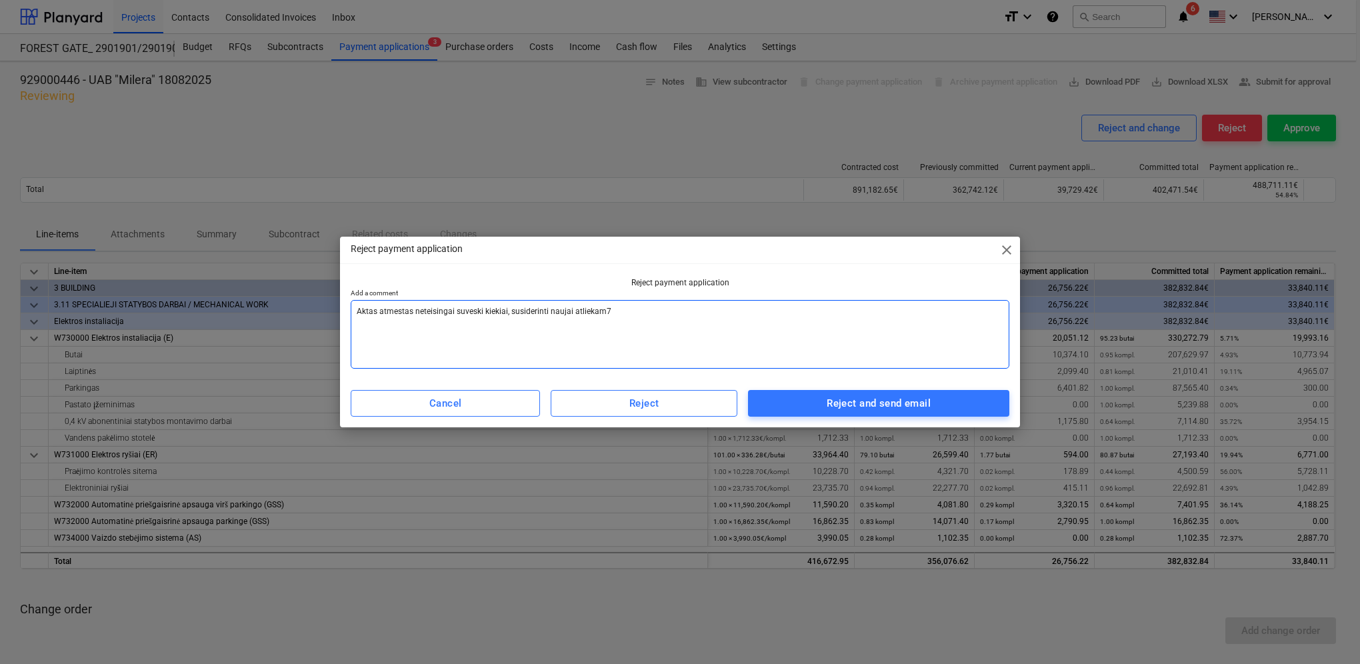
type textarea "x"
type textarea "Aktas atmestas neteisingai suveski kiekiai, susiderinti naujai atliekam7"
type textarea "x"
type textarea "Aktas atmestas neteisingai suveski kiekiai, susiderinti naujai atliekam7 d"
type textarea "x"
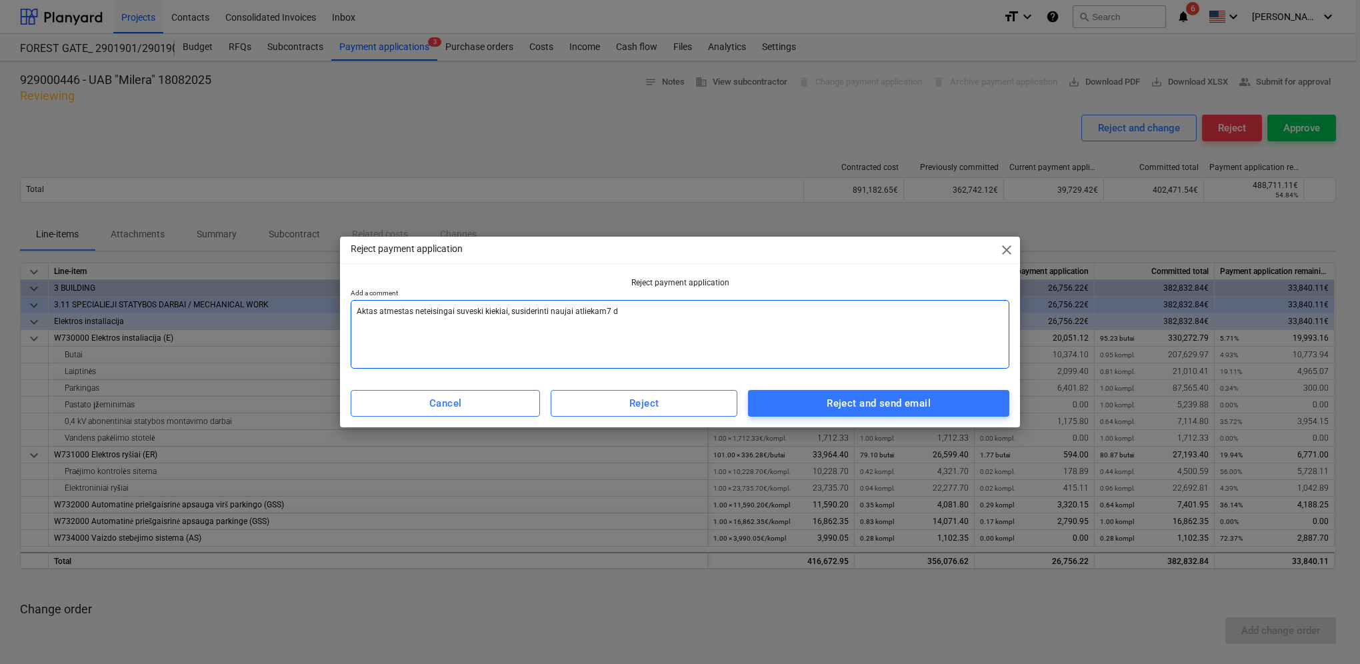
type textarea "Aktas atmestas neteisingai suveski kiekiai, susiderinti naujai atliekam7 da"
type textarea "x"
type textarea "Aktas atmestas neteisingai suveski kiekiai, susiderinti naujai atliekam7 dar"
type textarea "x"
type textarea "Aktas atmestas neteisingai suveski kiekiai, susiderinti naujai atliekam7 darb"
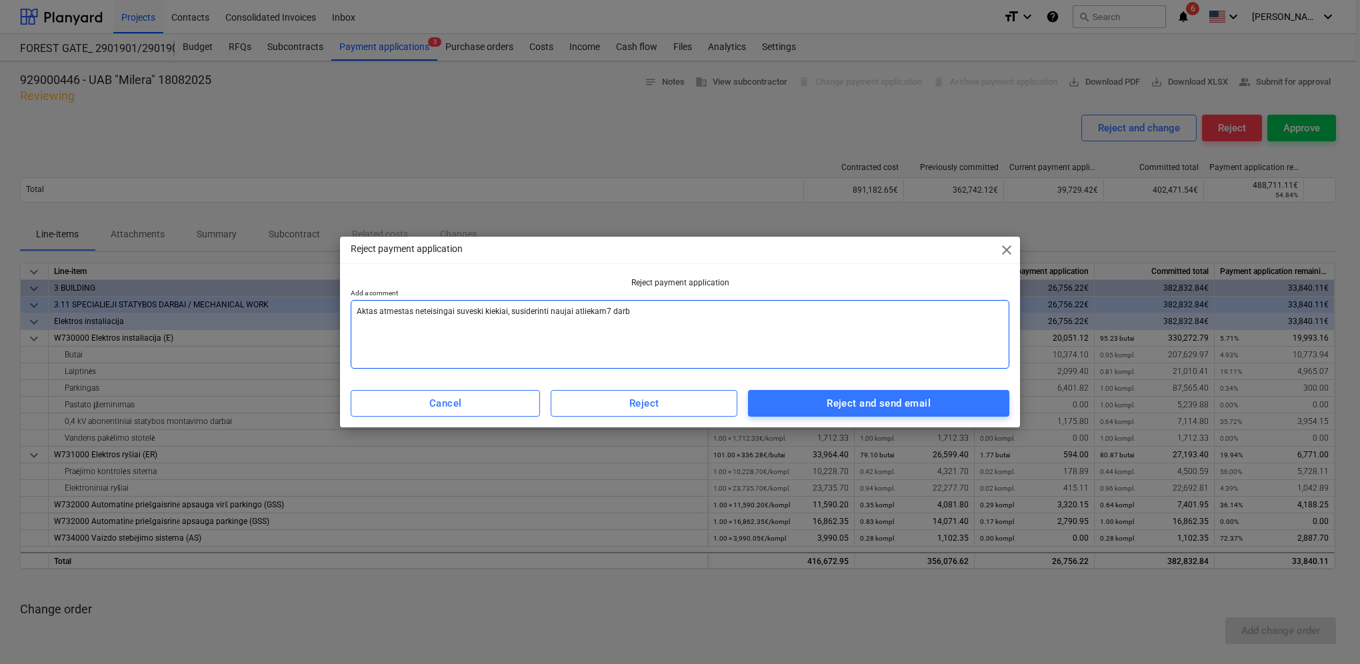
type textarea "x"
type textarea "Aktas atmestas neteisingai suveski kiekiai, susiderinti naujai atliekam7 darb7"
type textarea "x"
type textarea "Aktas atmestas neteisingai suveski kiekiai, susiderinti naujai atliekam7 darb7"
type textarea "x"
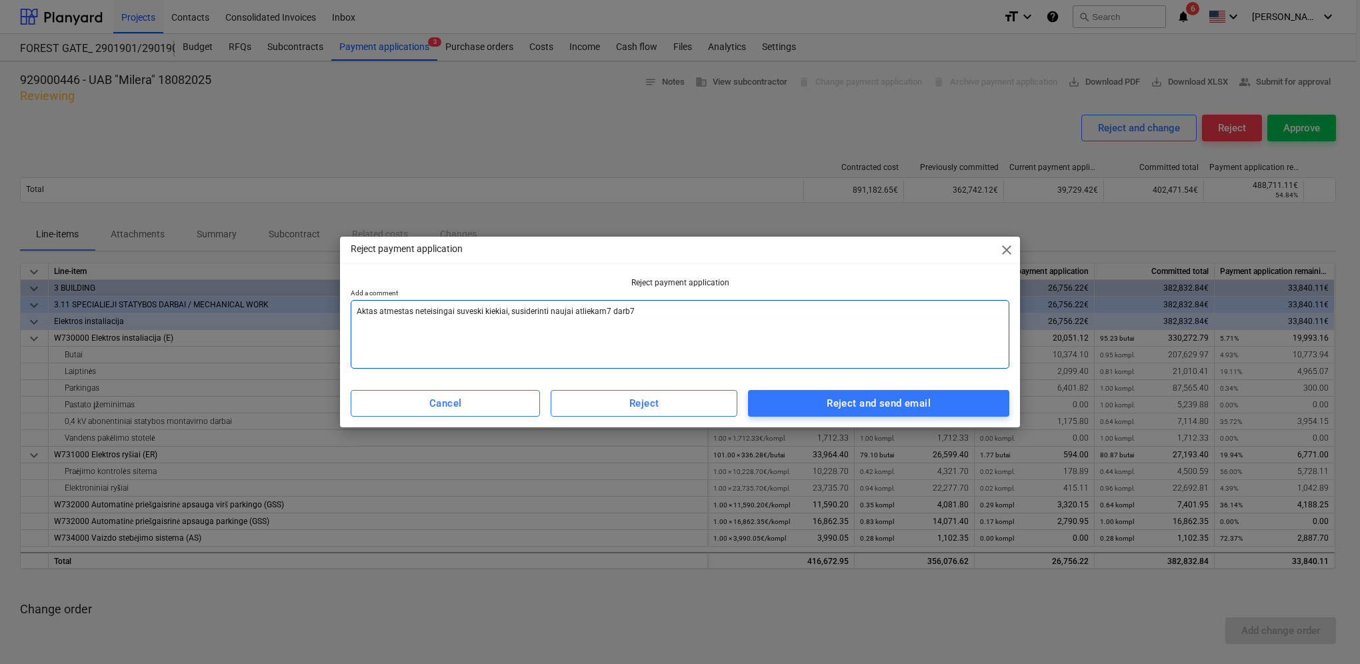
type textarea "Aktas atmestas neteisingai suveski kiekiai, susiderinti naujai atliekam7 darb7 k"
type textarea "x"
type textarea "Aktas atmestas neteisingai suveski kiekiai, susiderinti naujai atliekam7 darb7 …"
type textarea "x"
type textarea "Aktas atmestas neteisingai suveski kiekiai, susiderinti naujai atliekam7 darb7 …"
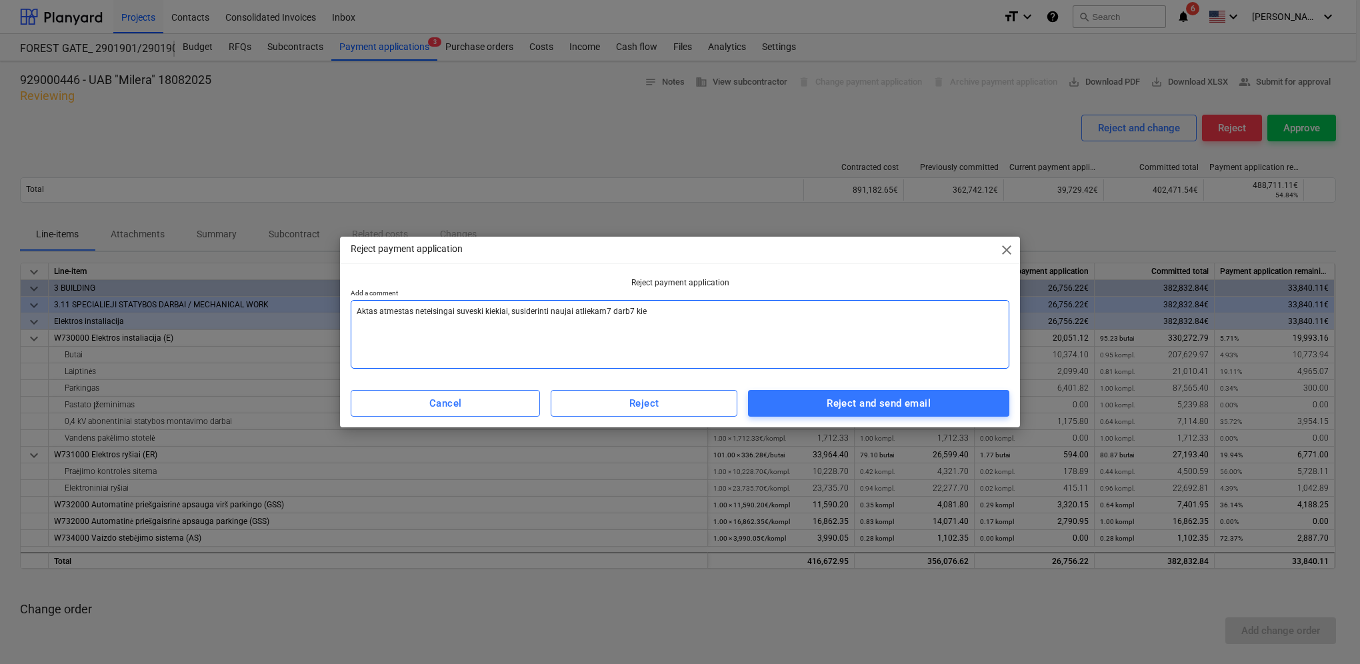
type textarea "x"
type textarea "Aktas atmestas neteisingai suveski kiekiai, susiderinti naujai atliekam7 darb7 …"
type textarea "x"
type textarea "Aktas atmestas neteisingai suveski kiekiai, susiderinti naujai atliekam7 darb7 …"
type textarea "x"
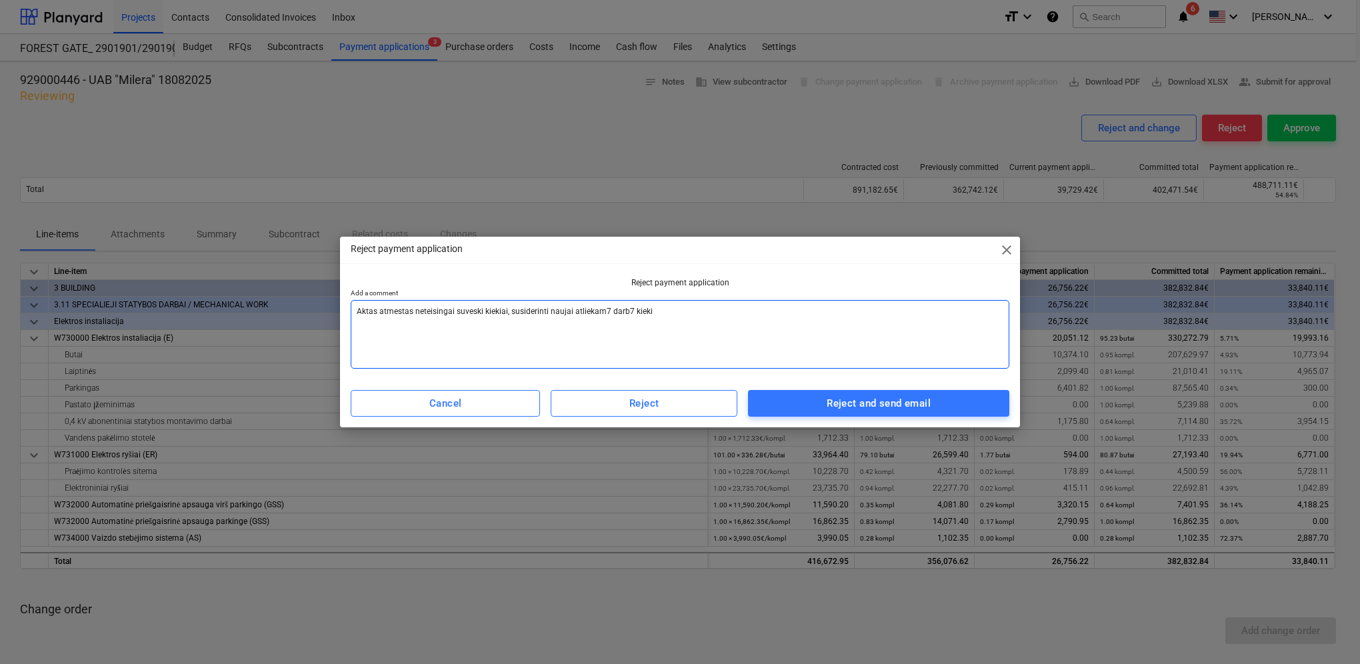
type textarea "Aktas atmestas neteisingai suveski kiekiai, susiderinti naujai atliekam7 darb7 …"
type textarea "x"
type textarea "Aktas atmestas neteisingai suveski kiekiai, susiderinti naujai atliekam7 darb7 …"
click at [605, 312] on textarea "Aktas atmestas neteisingai suveski kiekiai, susiderinti naujai atliekam7 darb7 …" at bounding box center [680, 334] width 659 height 69
click at [608, 313] on textarea "Aktas atmestas neteisingai suveski kiekiai, susiderinti naujai atliekam7 darb7 …" at bounding box center [680, 334] width 659 height 69
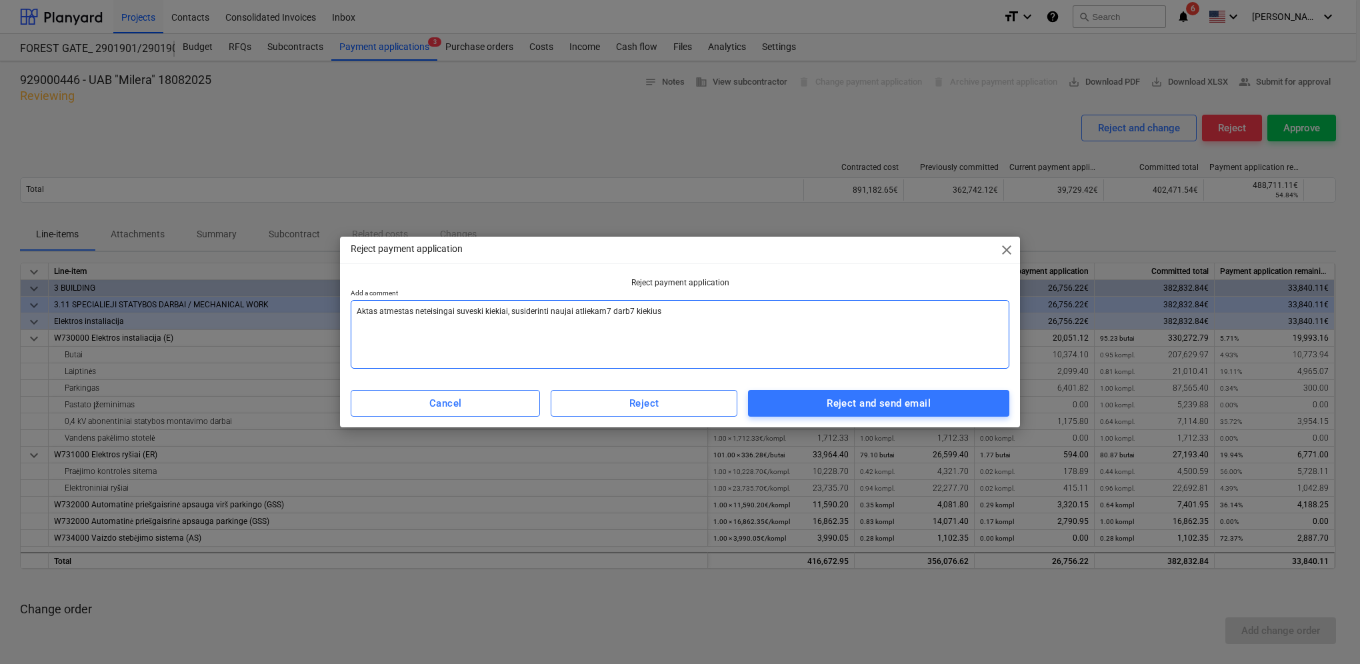
type textarea "x"
type textarea "Aktas atmestas neteisingai suveski kiekiai, susiderinti naujai atliekam darb7 k…"
type textarea "x"
type textarea "Aktas atmestas neteisingai suveski kiekiai, susiderinti naujai atliekamų darb7 …"
click at [630, 313] on textarea "Aktas atmestas neteisingai suveski kiekiai, susiderinti naujai atliekamų darb7 …" at bounding box center [680, 334] width 659 height 69
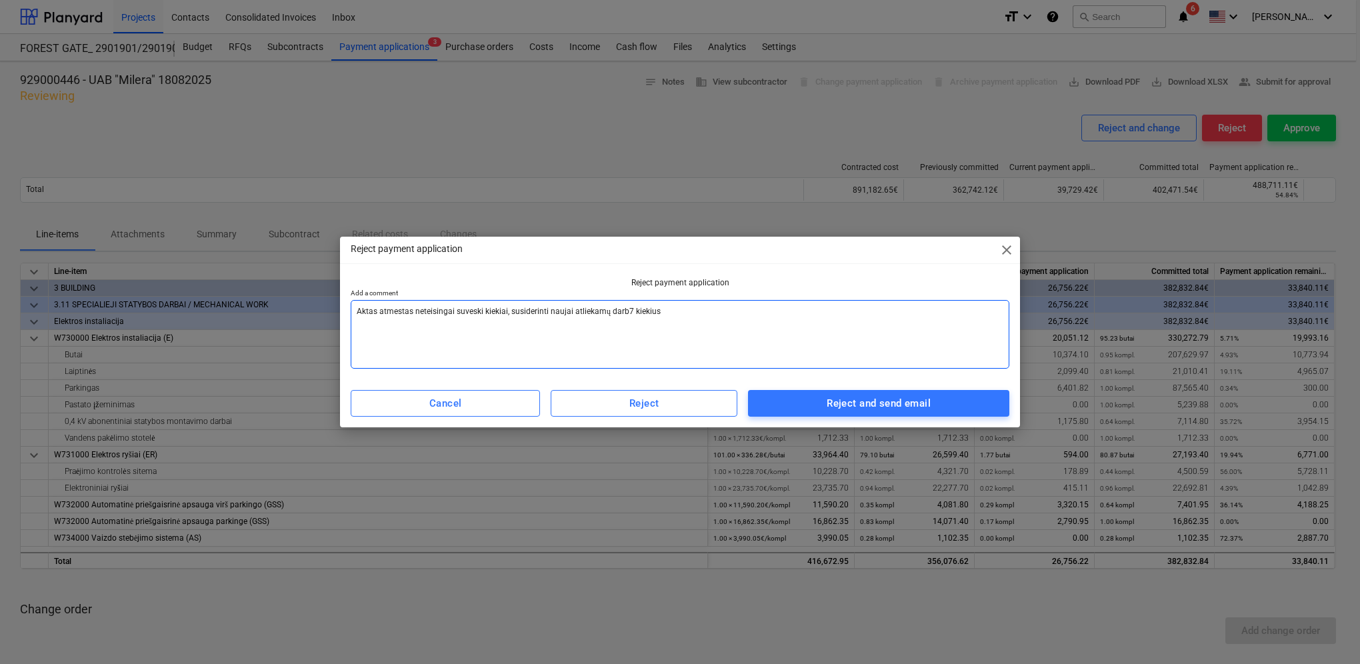
type textarea "x"
type textarea "Aktas atmestas neteisingai suveski kiekiai, susiderinti naujai atliekamų darb k…"
type textarea "x"
type textarea "Aktas atmestas neteisingai suveski kiekiai, susiderinti naujai atliekamų darbų …"
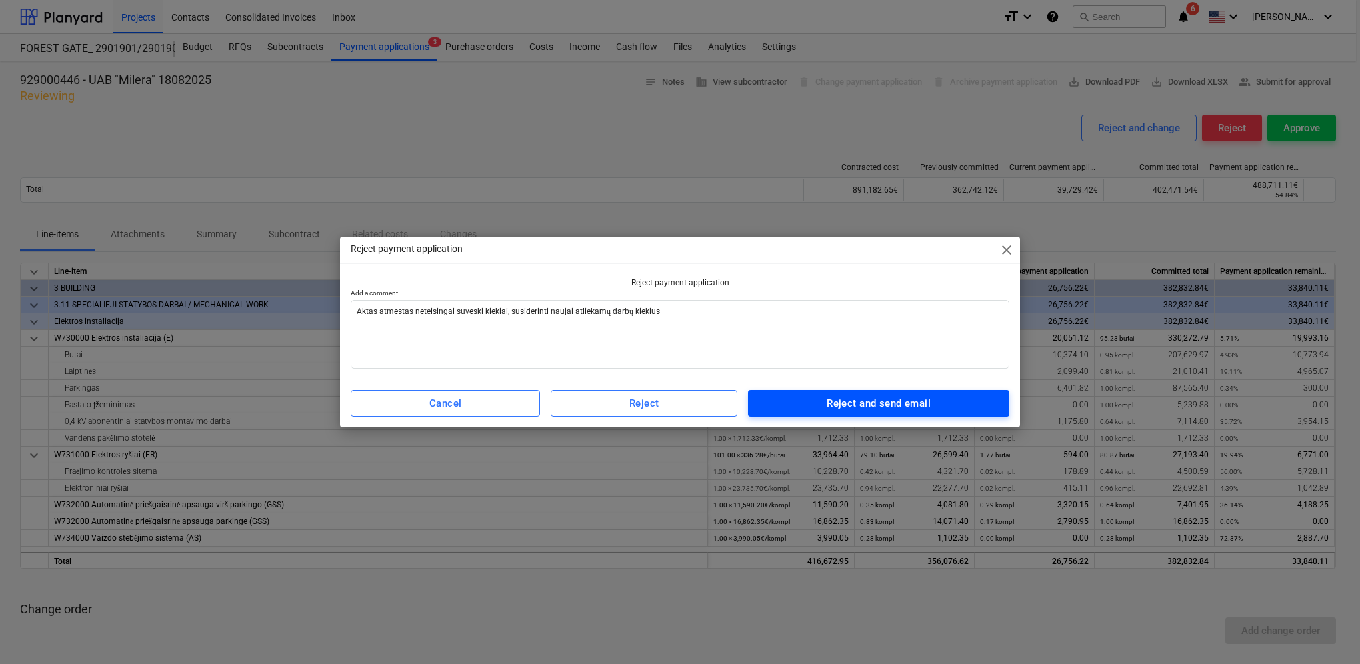
click at [876, 407] on div "Reject and send email" at bounding box center [879, 403] width 104 height 17
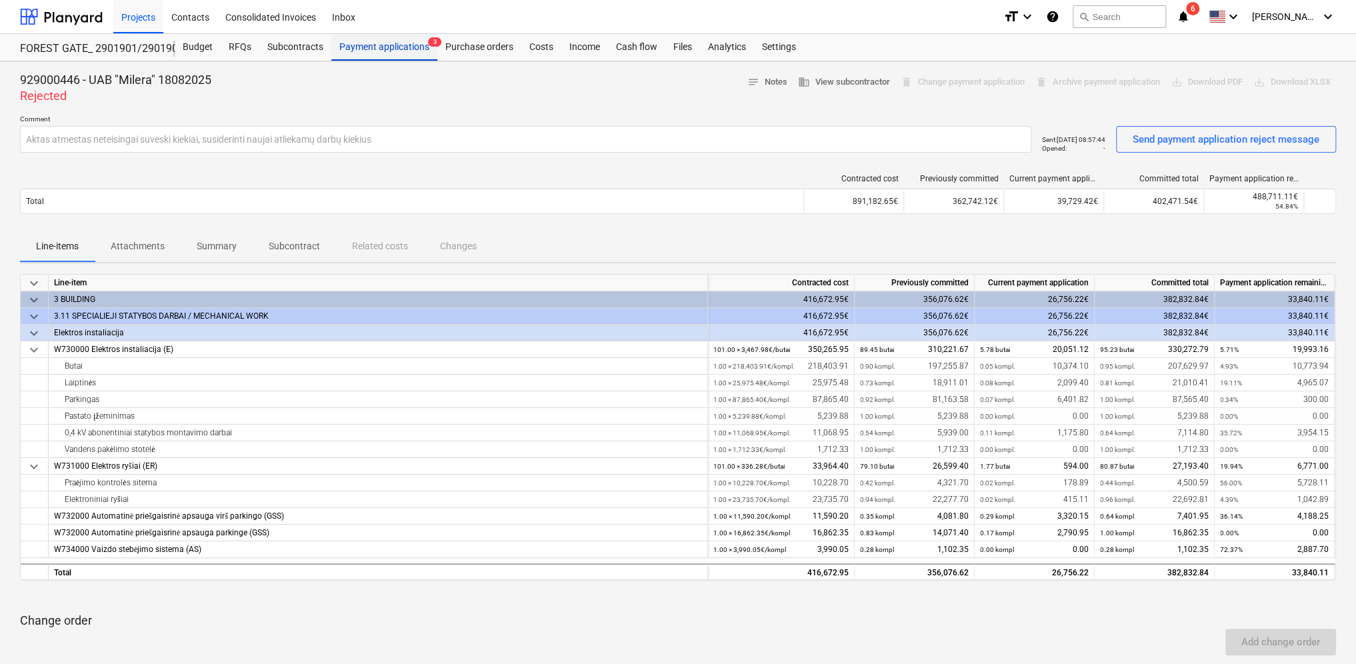
click at [406, 49] on div "Payment applications 3" at bounding box center [384, 47] width 106 height 27
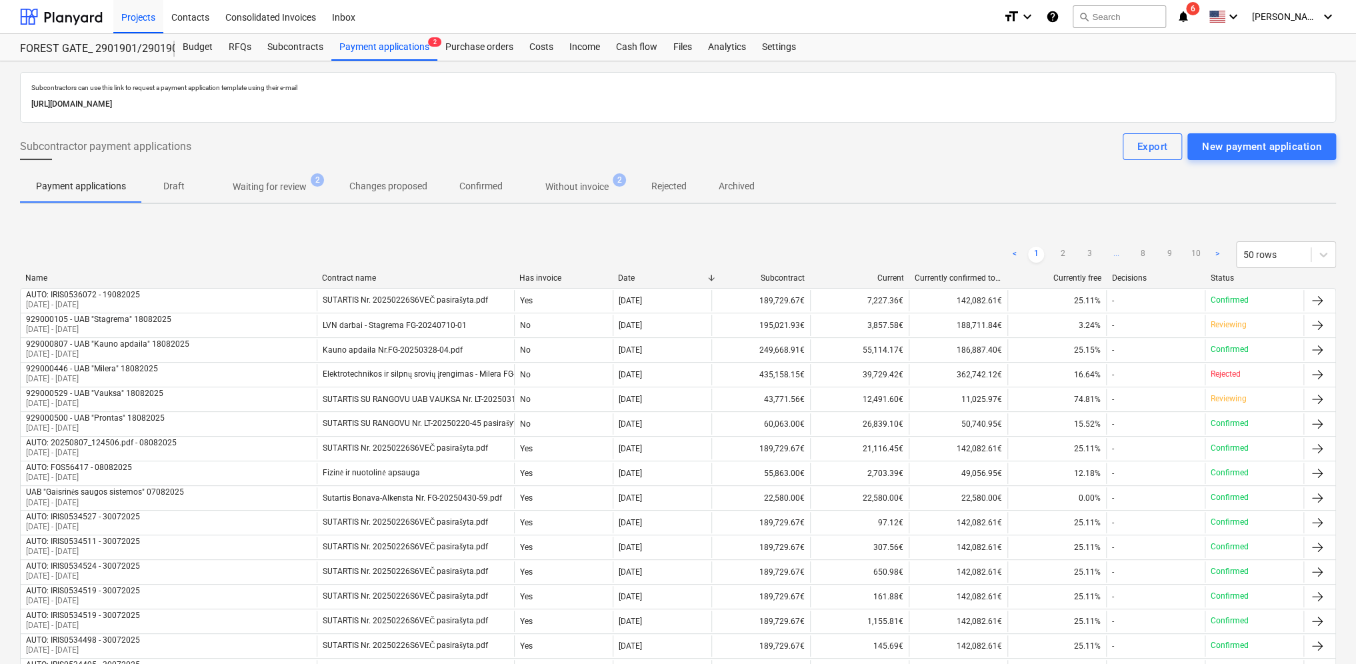
click at [280, 192] on p "Waiting for review" at bounding box center [270, 187] width 74 height 14
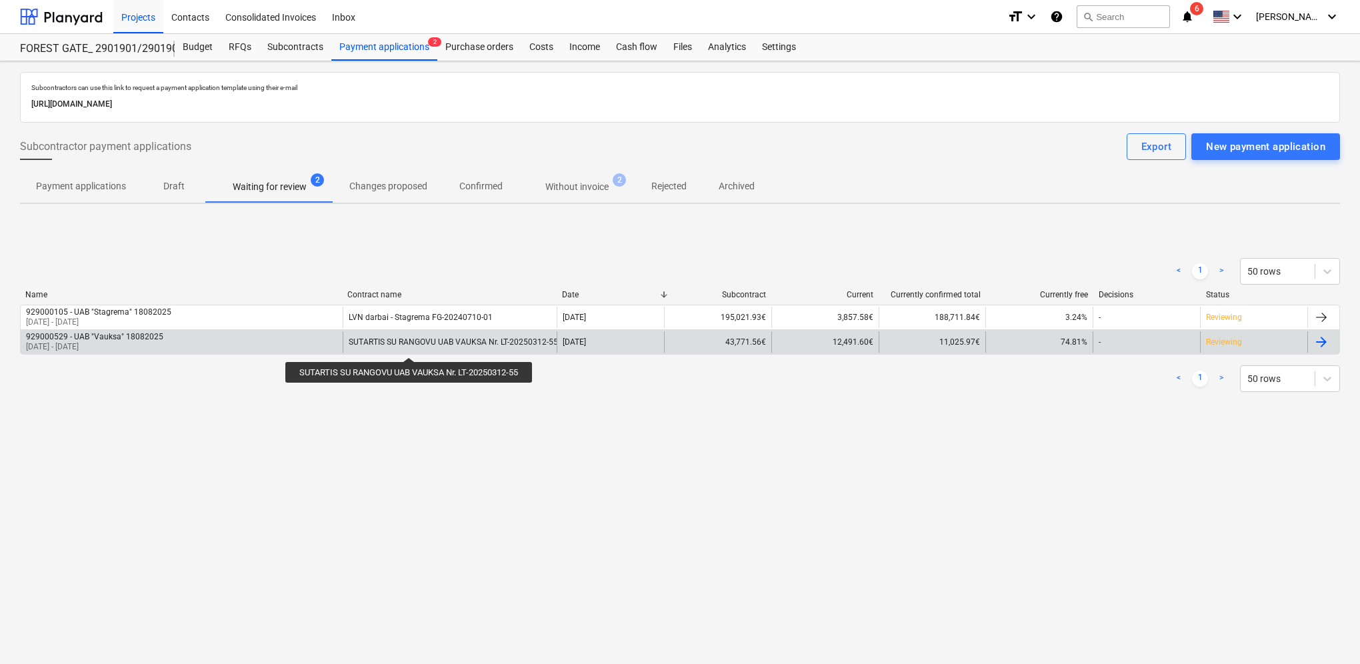
click at [411, 345] on div "SUTARTIS SU RANGOVU UAB VAUKSA Nr. LT-20250312-55" at bounding box center [453, 341] width 209 height 9
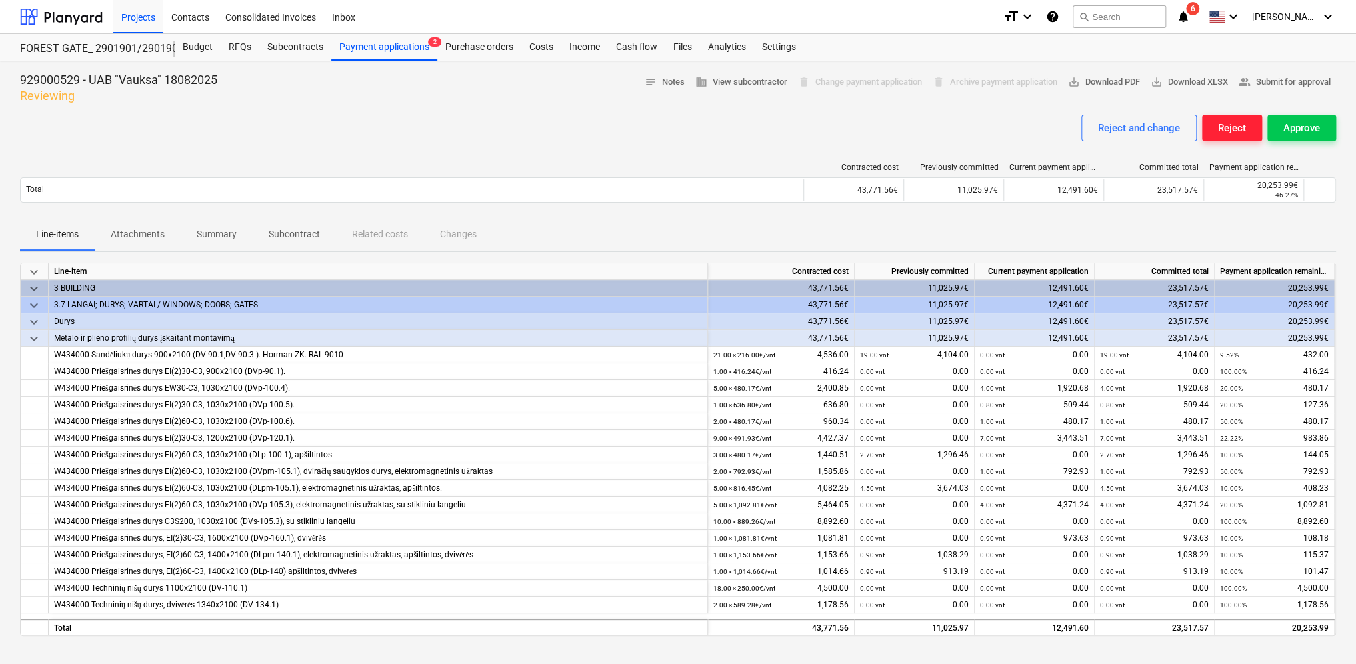
click at [1234, 123] on div "Reject" at bounding box center [1232, 127] width 28 height 17
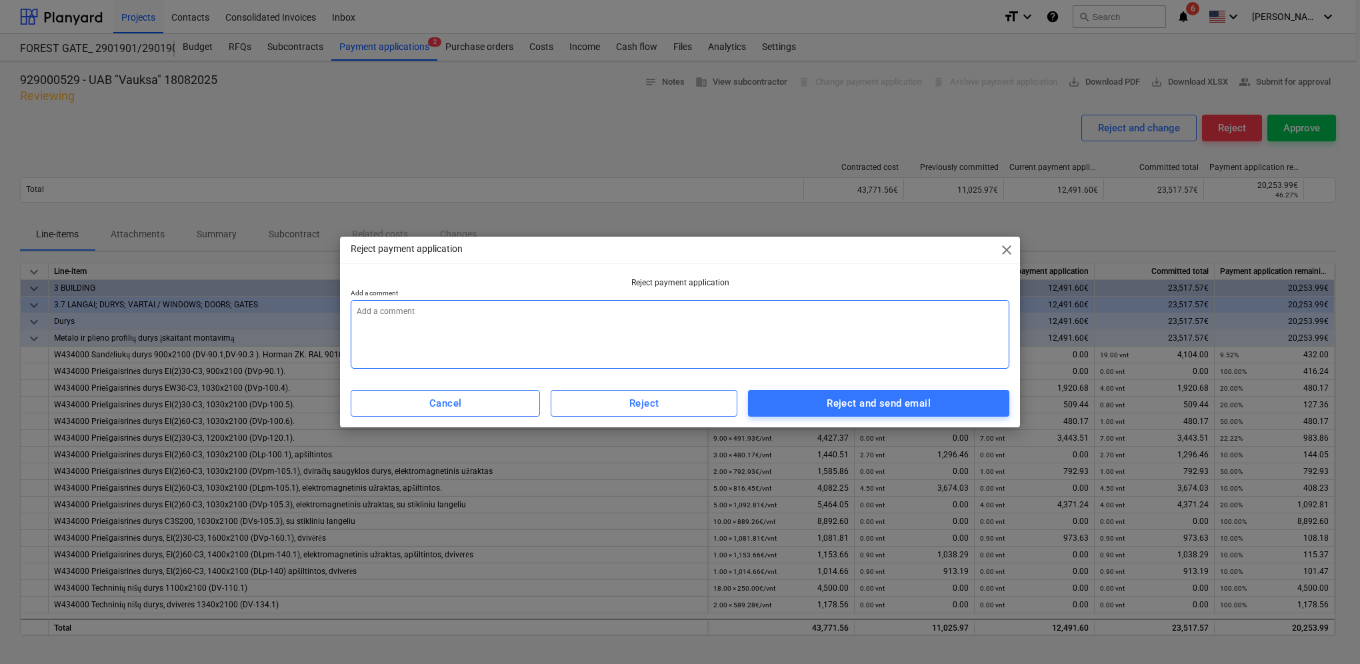
click at [639, 310] on textarea at bounding box center [680, 334] width 659 height 69
type textarea "x"
type textarea "a"
type textarea "x"
type textarea "ak"
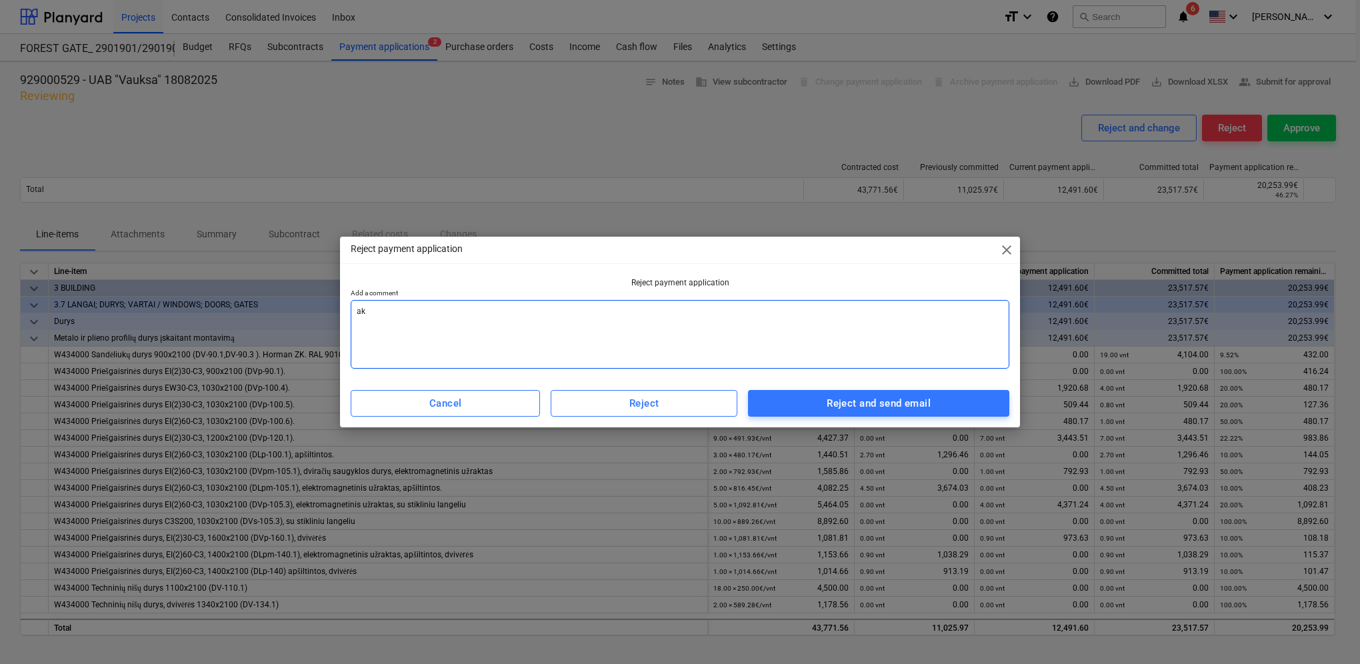
type textarea "x"
type textarea "akt"
type textarea "x"
type textarea "akta"
type textarea "x"
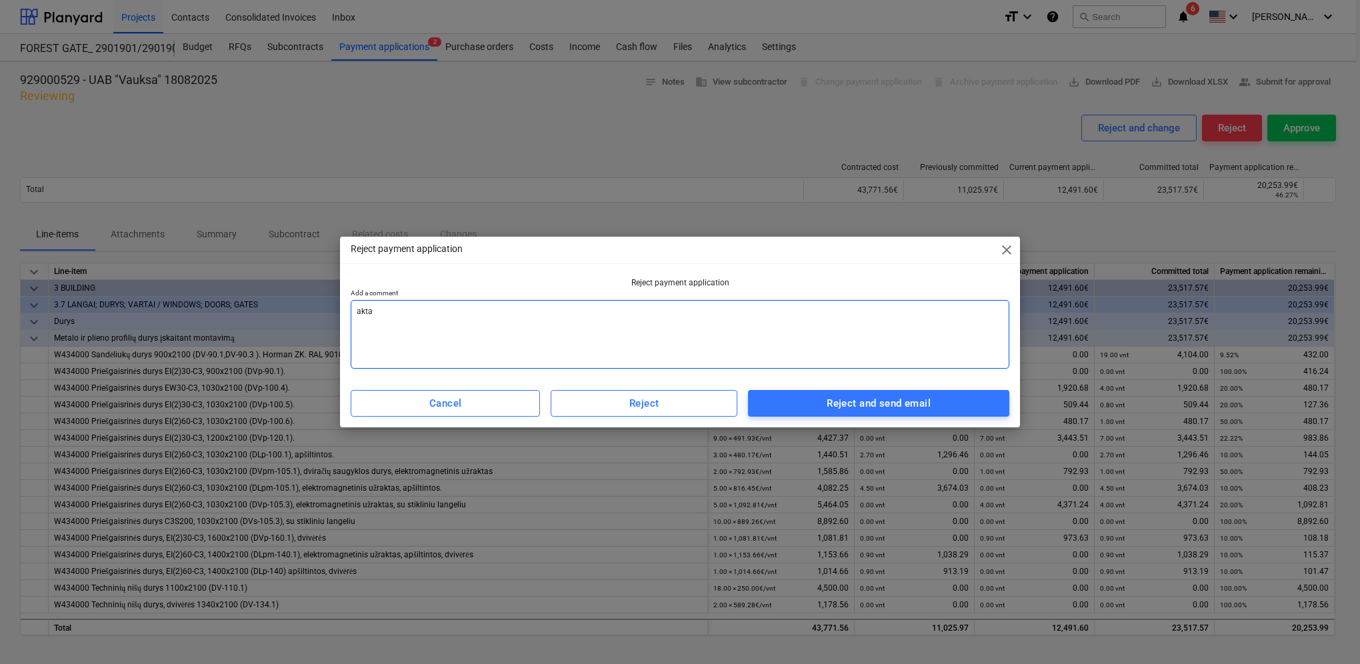
type textarea "aktas"
type textarea "x"
type textarea "aktas"
type textarea "x"
type textarea "aktas at"
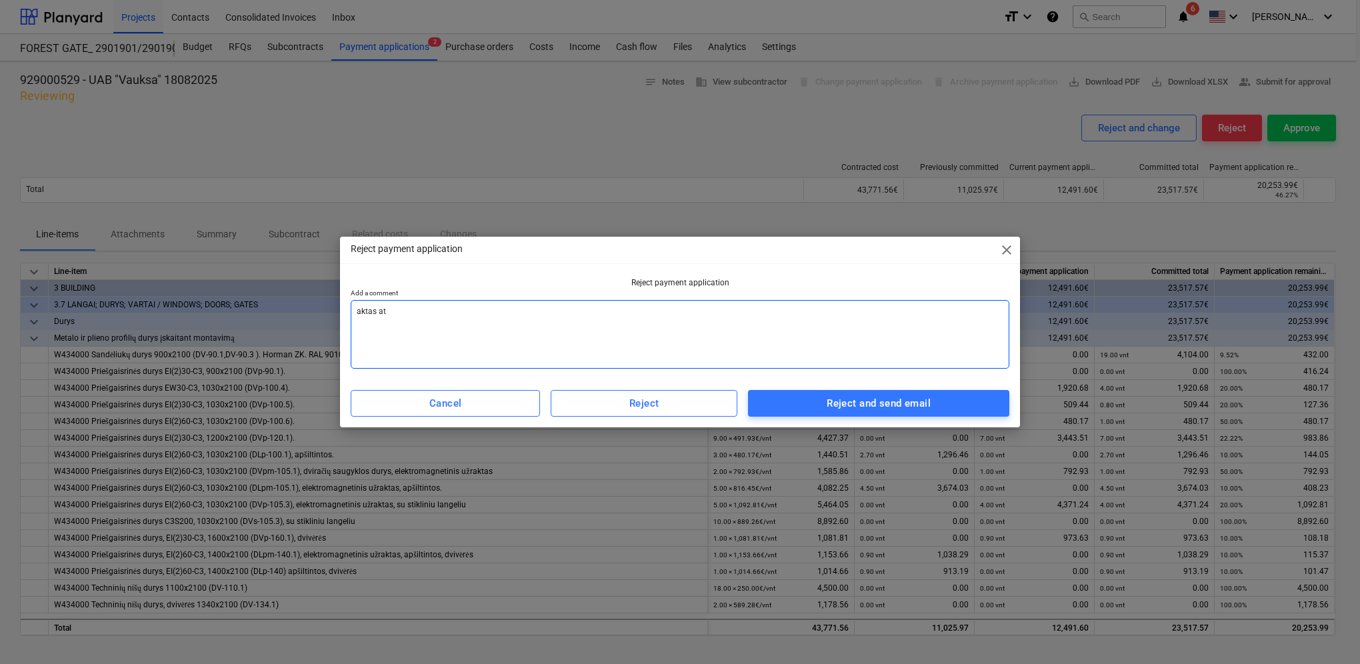
type textarea "x"
type textarea "aktas atm"
type textarea "x"
type textarea "aktas atme"
type textarea "x"
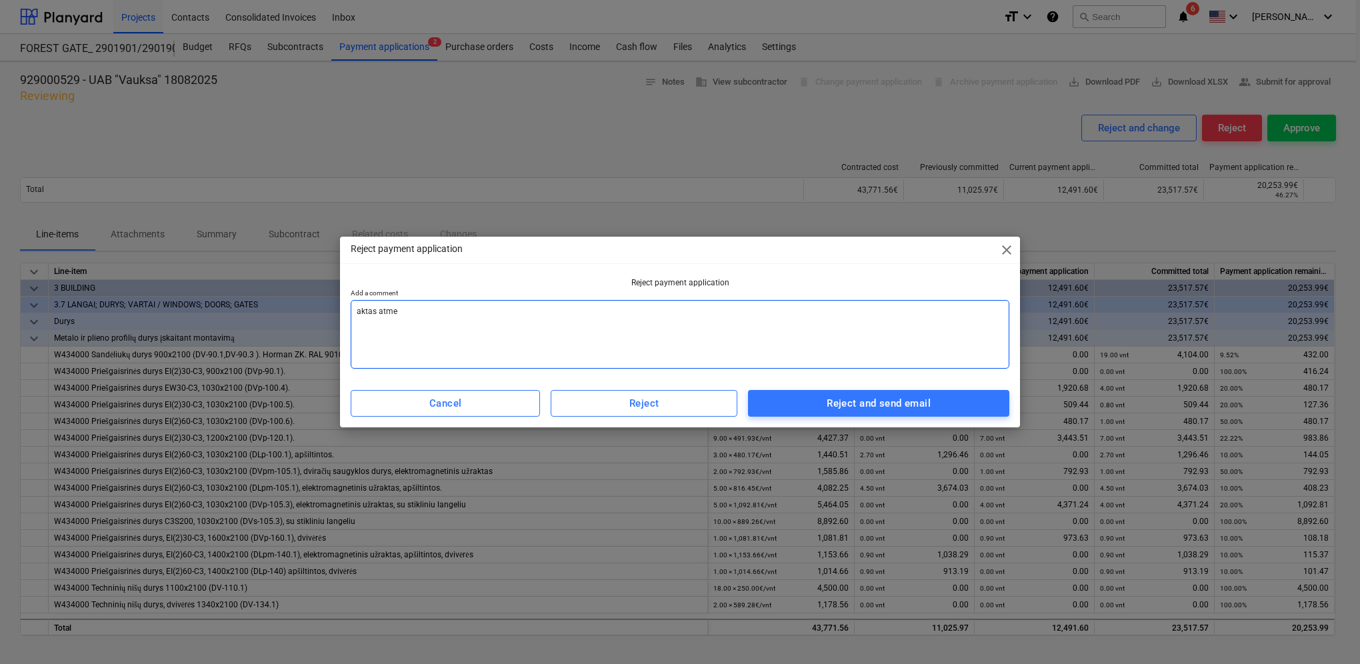
type textarea "aktas atmes"
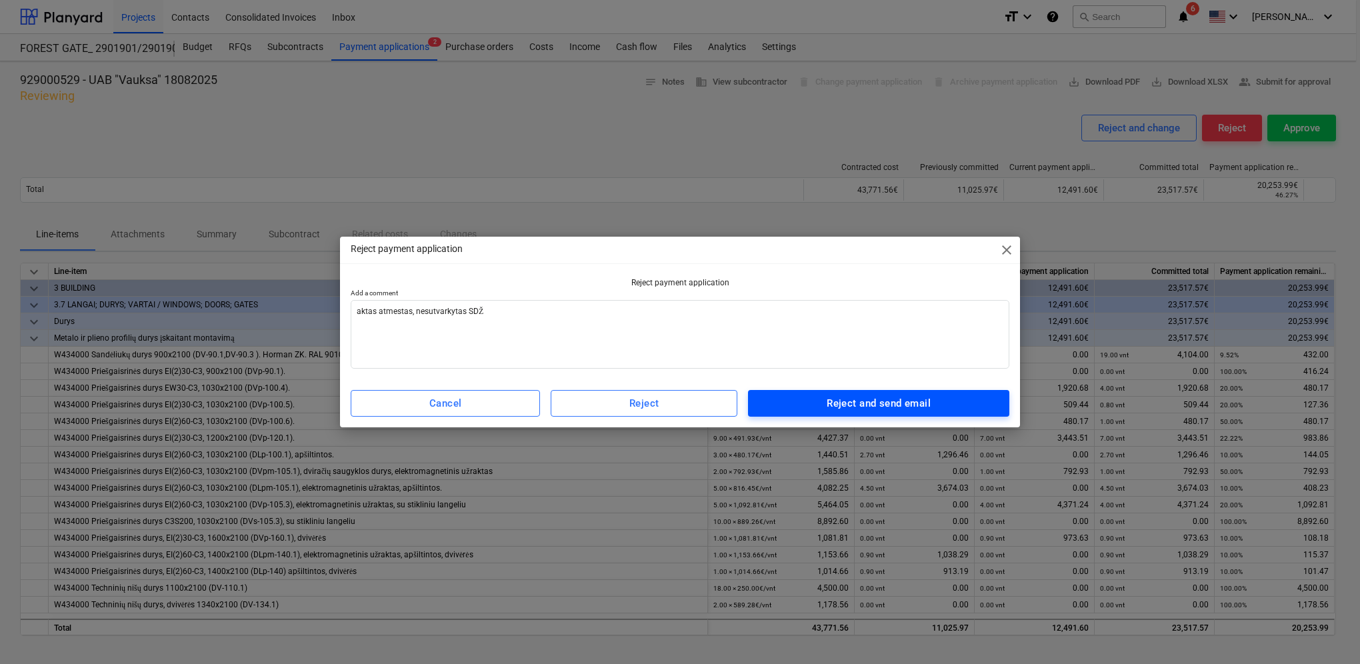
click at [891, 401] on div "Reject and send email" at bounding box center [879, 403] width 104 height 17
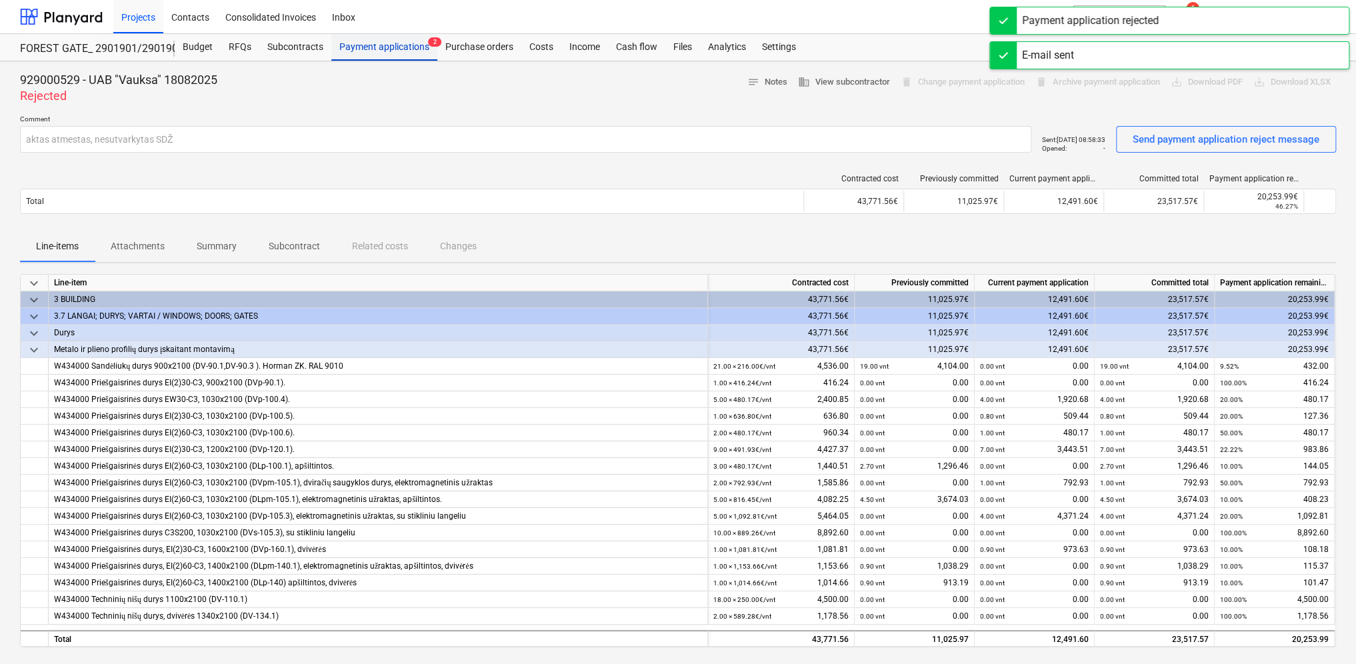
click at [409, 51] on div "Payment applications 2" at bounding box center [384, 47] width 106 height 27
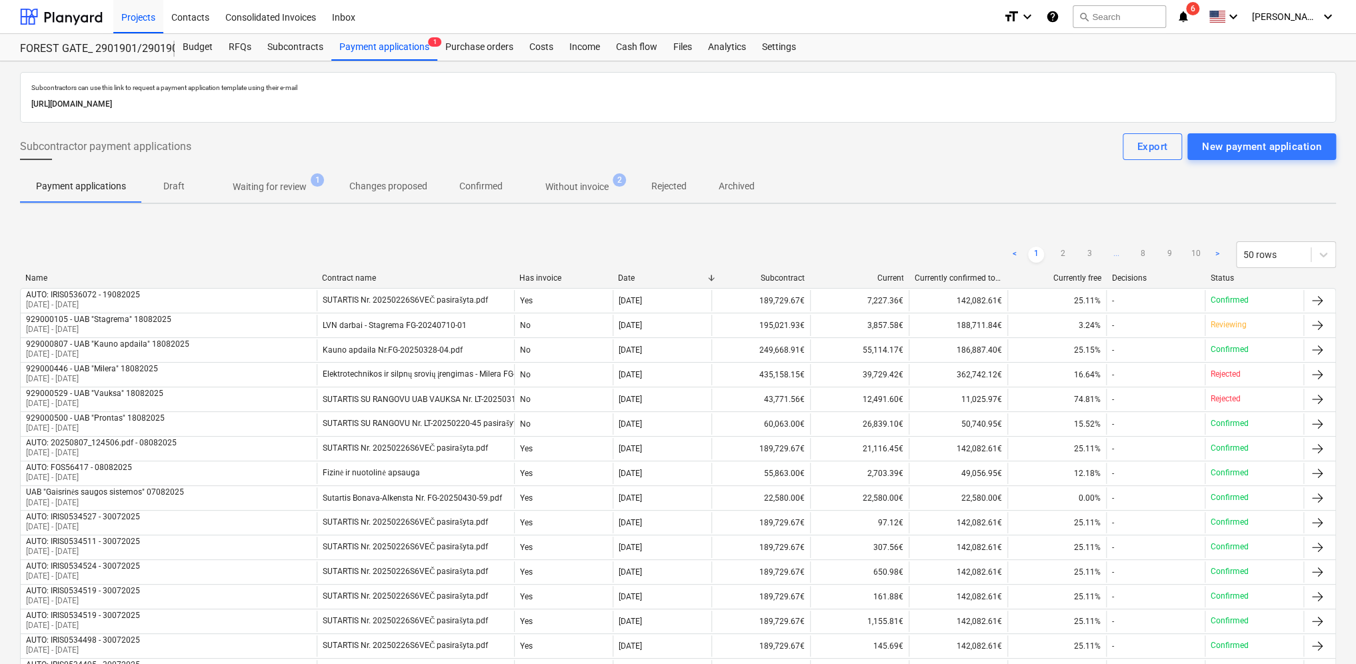
click at [283, 181] on p "Waiting for review" at bounding box center [270, 187] width 74 height 14
